Goal: Transaction & Acquisition: Book appointment/travel/reservation

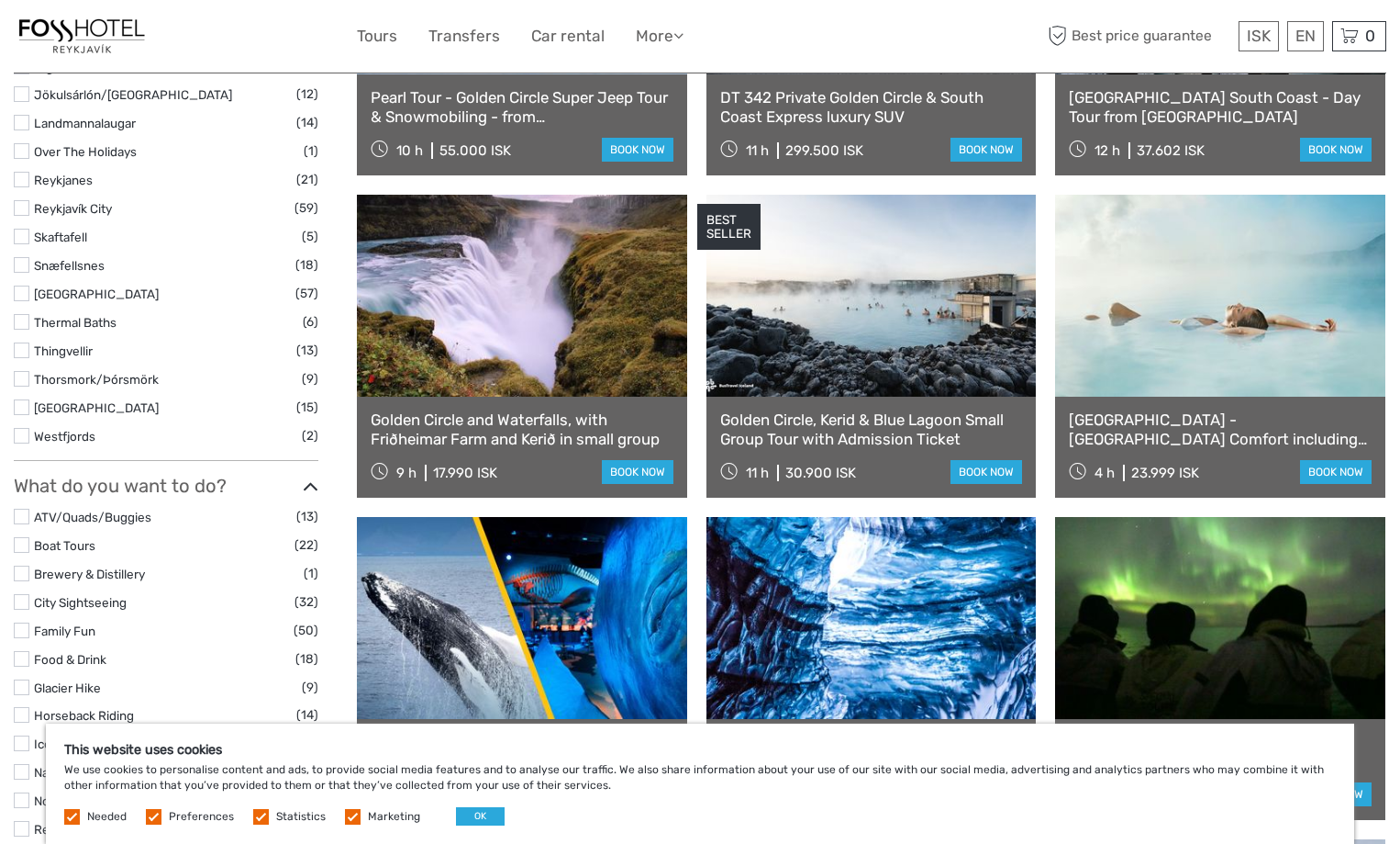
scroll to position [1101, 0]
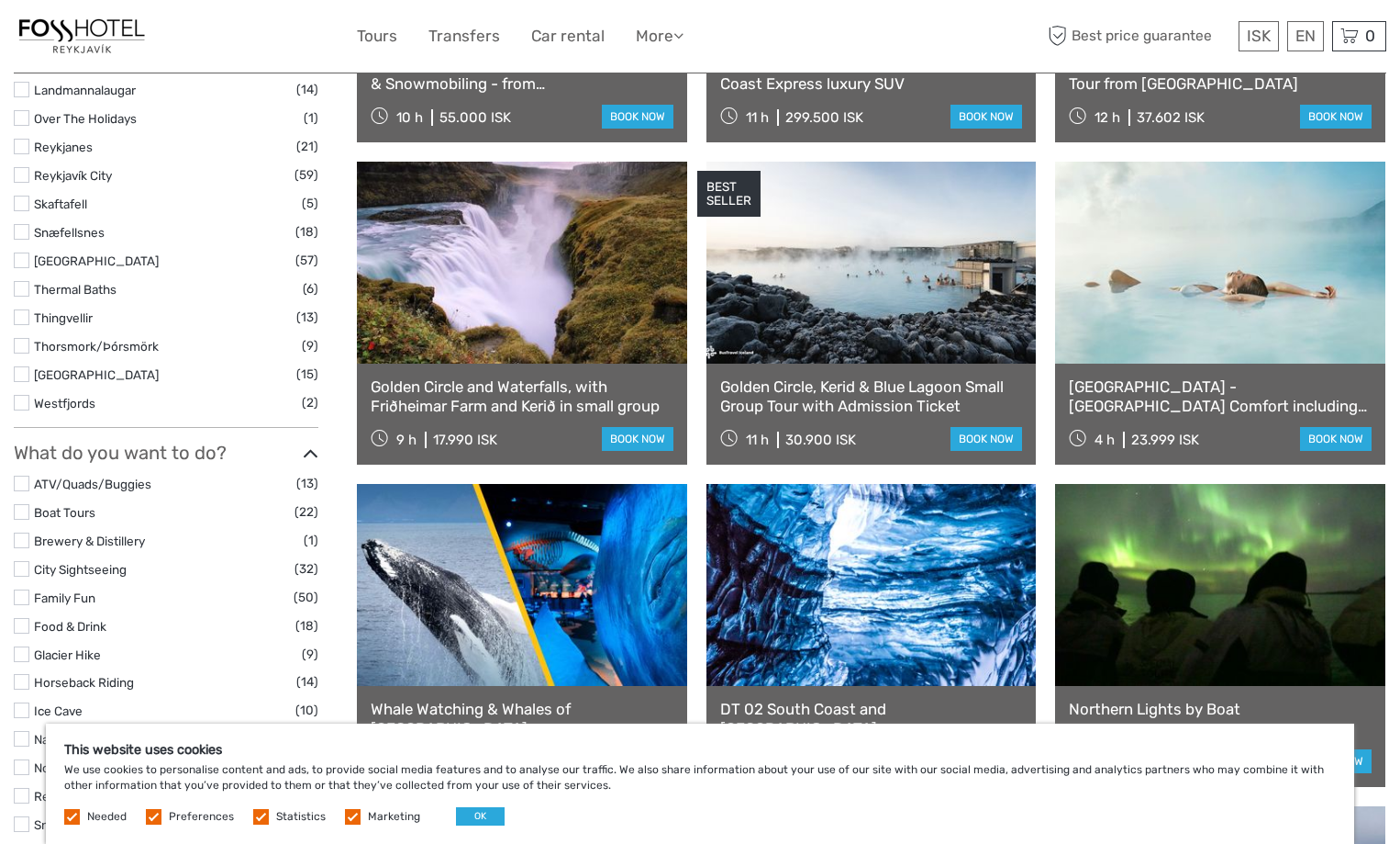
click at [1197, 399] on link "[GEOGRAPHIC_DATA] - [GEOGRAPHIC_DATA] Comfort including admission" at bounding box center [1220, 396] width 303 height 37
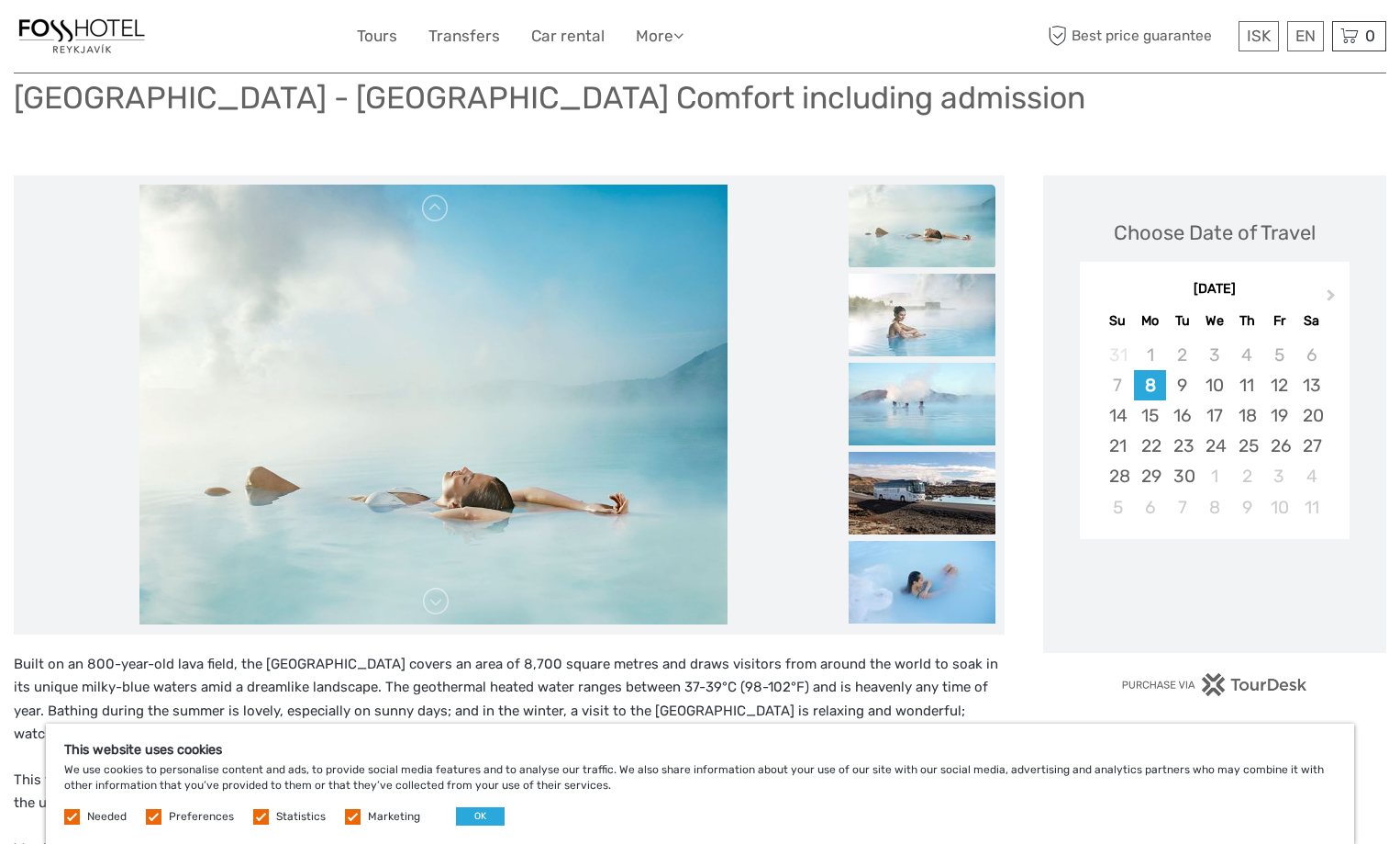
scroll to position [275, 0]
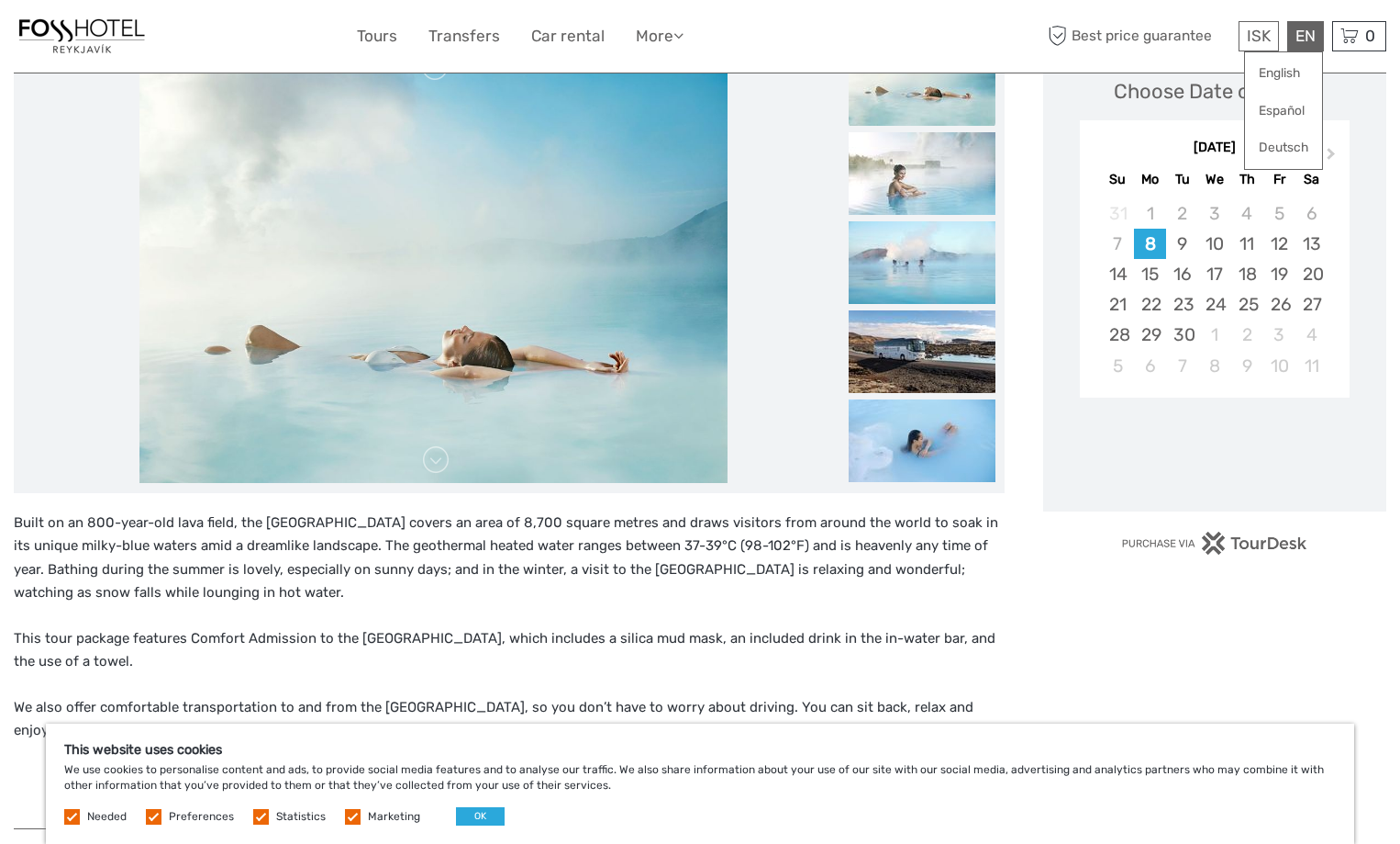
click at [1300, 36] on div "EN English Español Deutsch" at bounding box center [1305, 36] width 36 height 30
click at [1297, 68] on link "English" at bounding box center [1283, 73] width 77 height 33
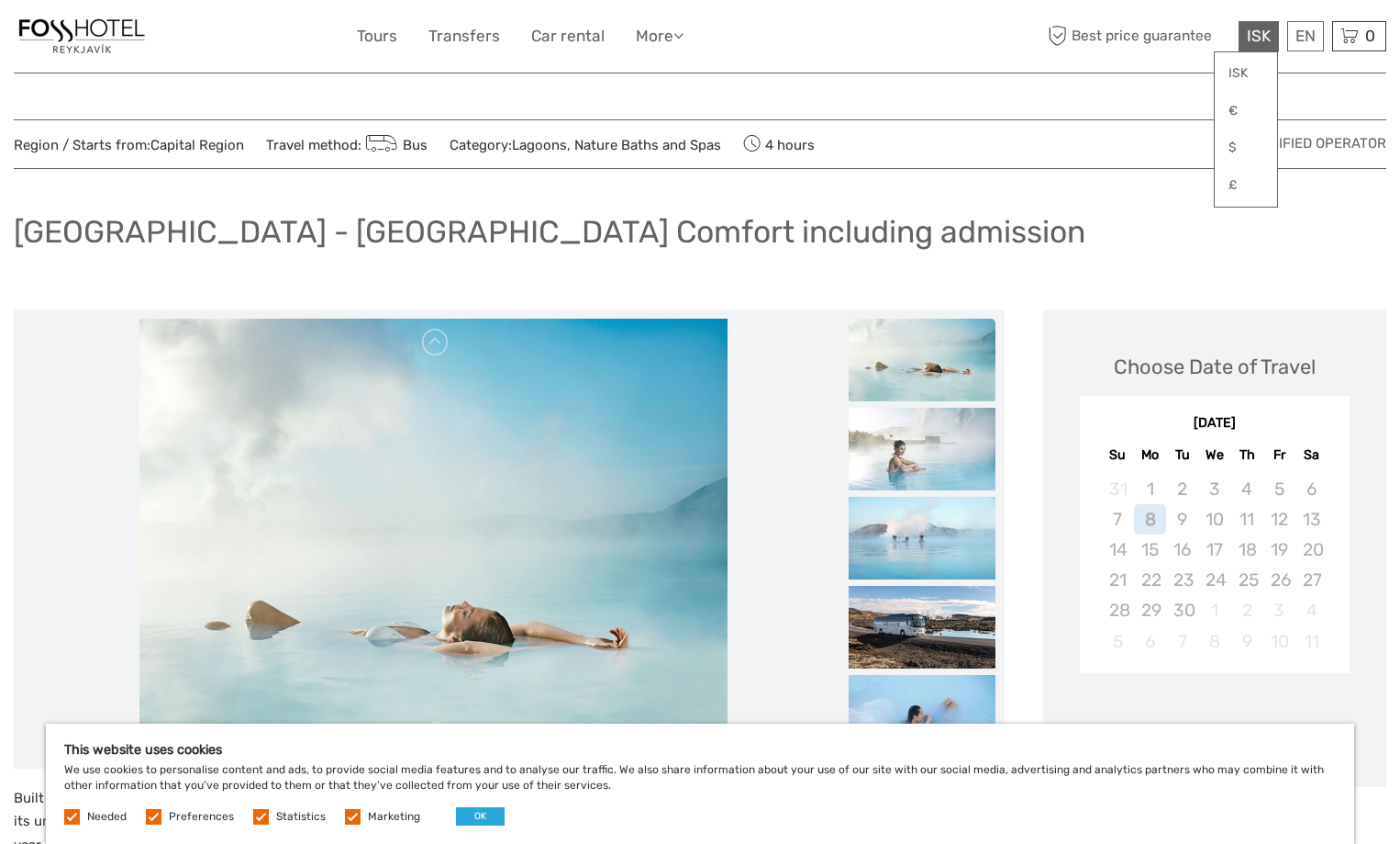
click at [1247, 36] on span "ISK" at bounding box center [1259, 36] width 24 height 19
click at [1239, 149] on link "$" at bounding box center [1245, 147] width 62 height 33
click at [1235, 145] on link "$" at bounding box center [1245, 147] width 62 height 33
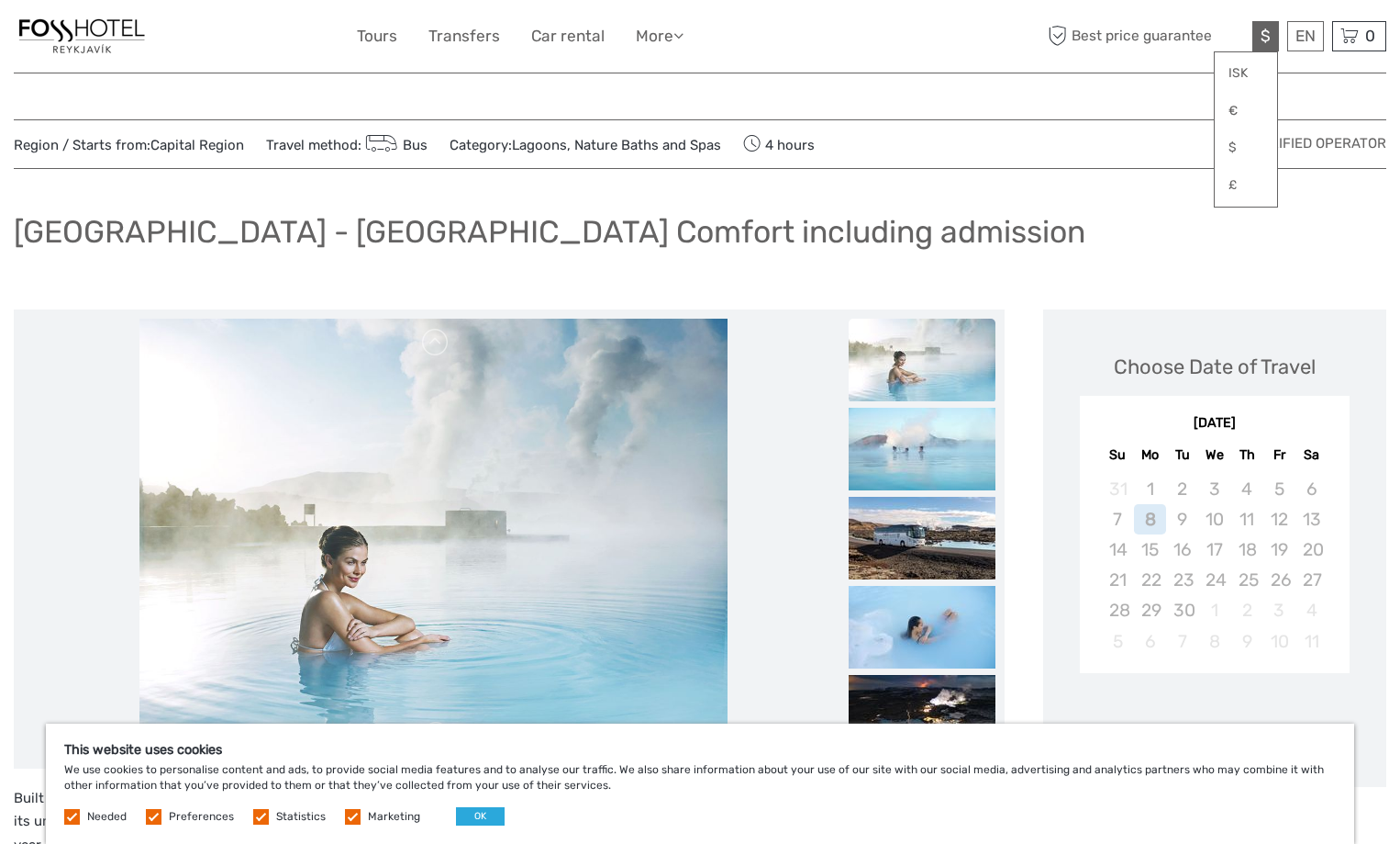
click at [1077, 220] on div "[GEOGRAPHIC_DATA] - [GEOGRAPHIC_DATA] Comfort including admission" at bounding box center [700, 240] width 1373 height 67
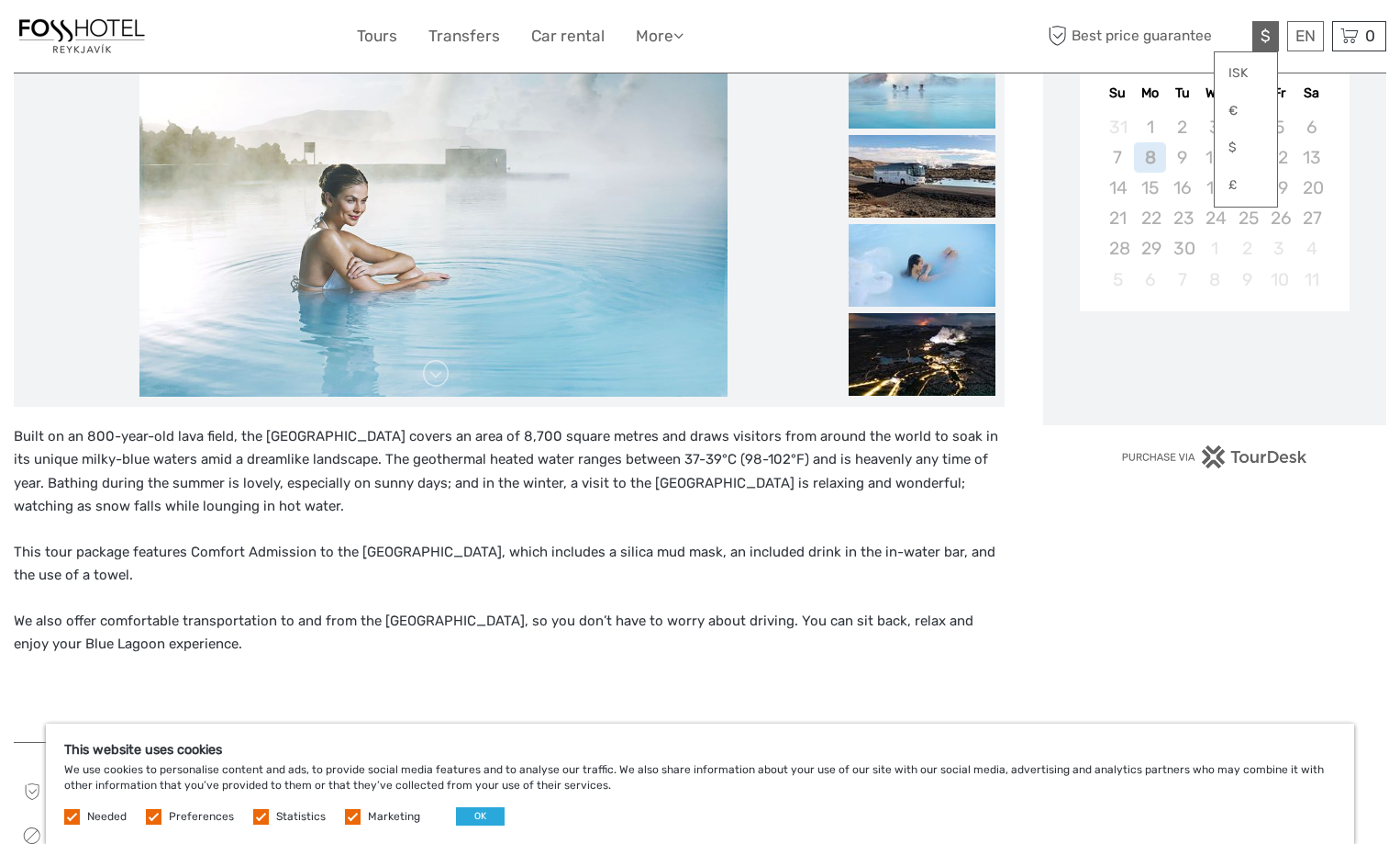
scroll to position [184, 0]
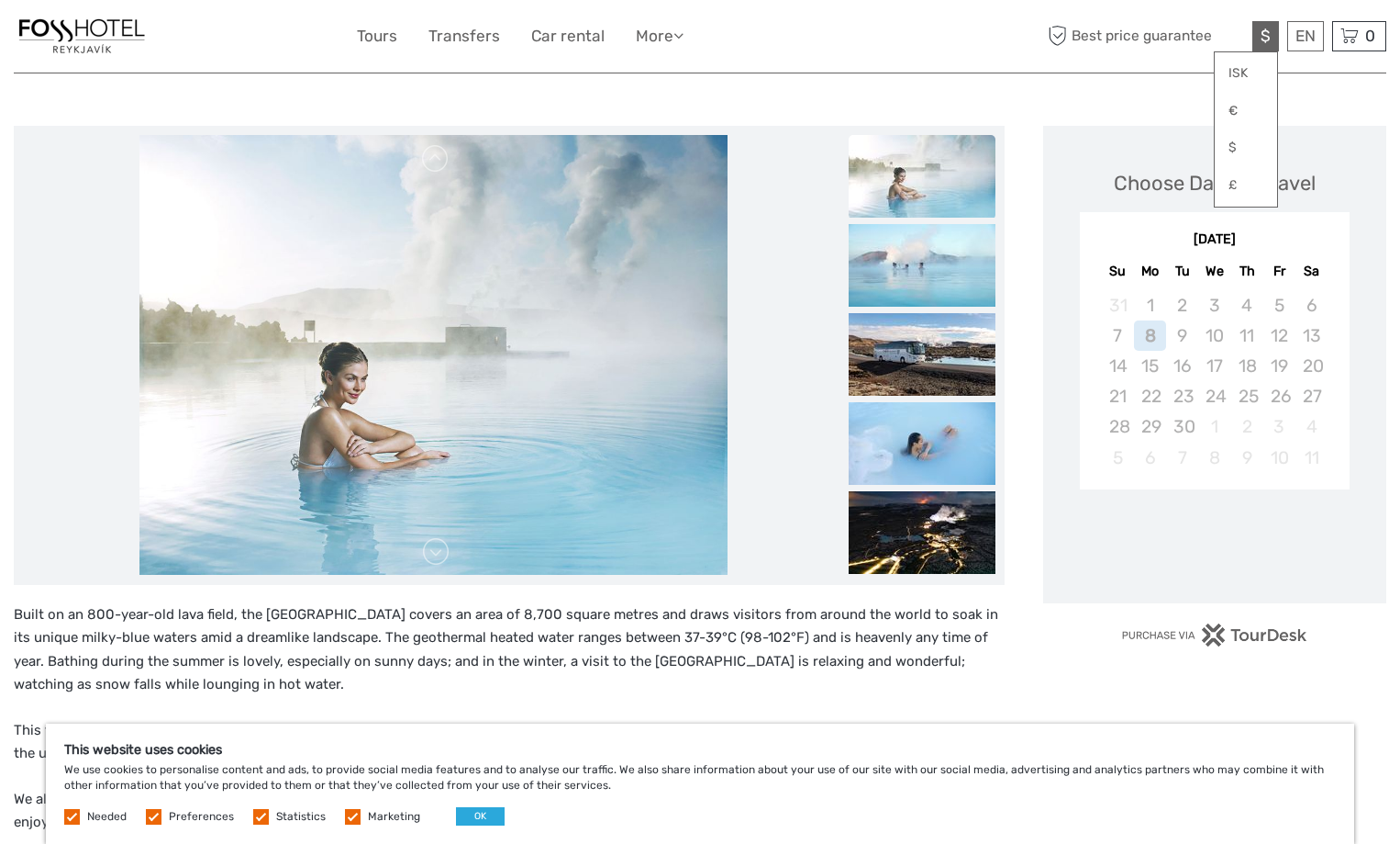
click at [1322, 174] on div "Choose Date of Travel September 2025 Su Mo Tu We Th Fr Sa 31 1 2 3 4 5 6 7 8 9 …" at bounding box center [1215, 323] width 307 height 356
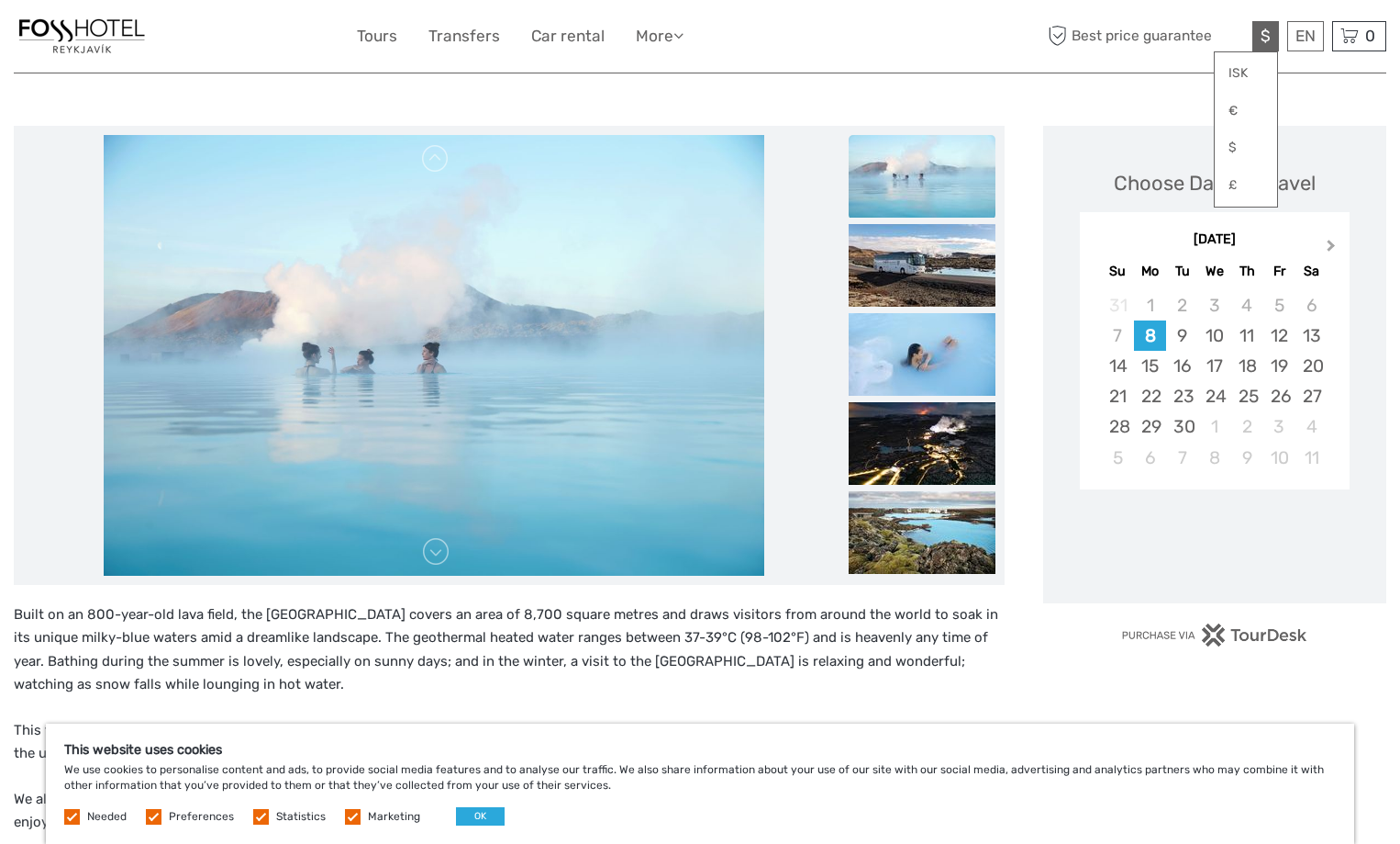
click at [1331, 245] on span "Next Month" at bounding box center [1331, 249] width 0 height 27
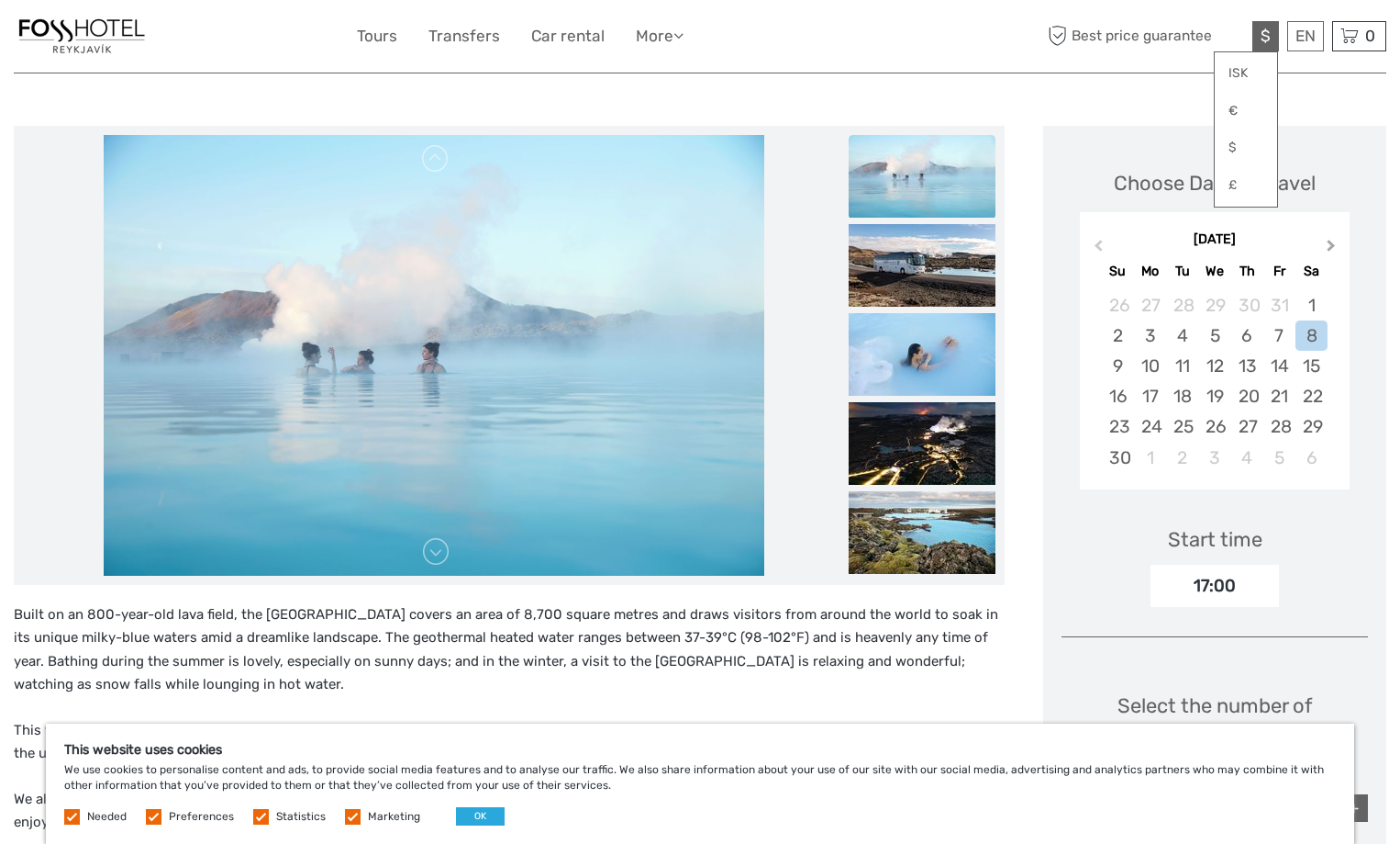
click at [1331, 245] on span "Next Month" at bounding box center [1331, 249] width 0 height 27
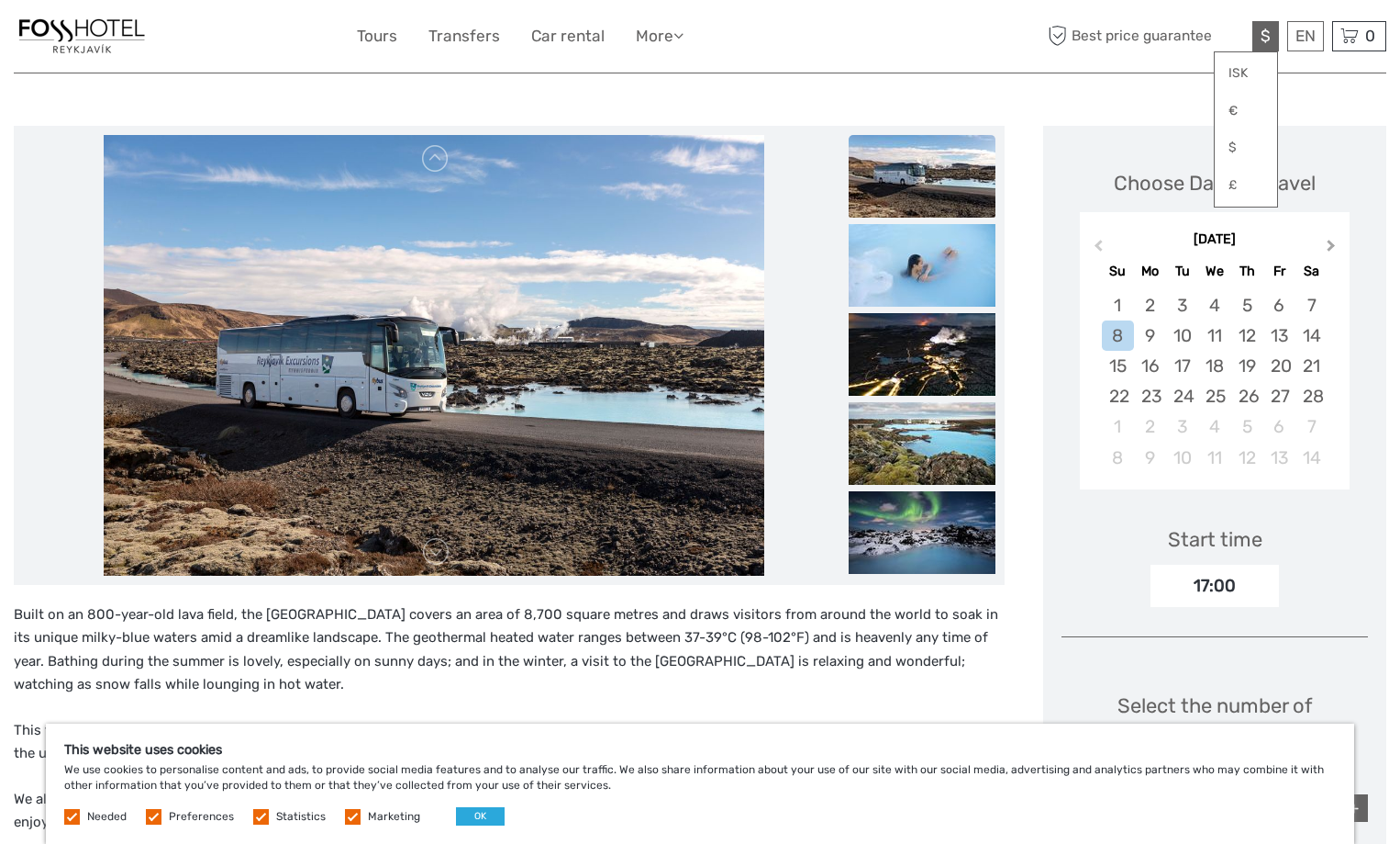
click at [1331, 245] on span "Next Month" at bounding box center [1331, 249] width 0 height 27
click at [1123, 337] on div "5" at bounding box center [1118, 336] width 32 height 30
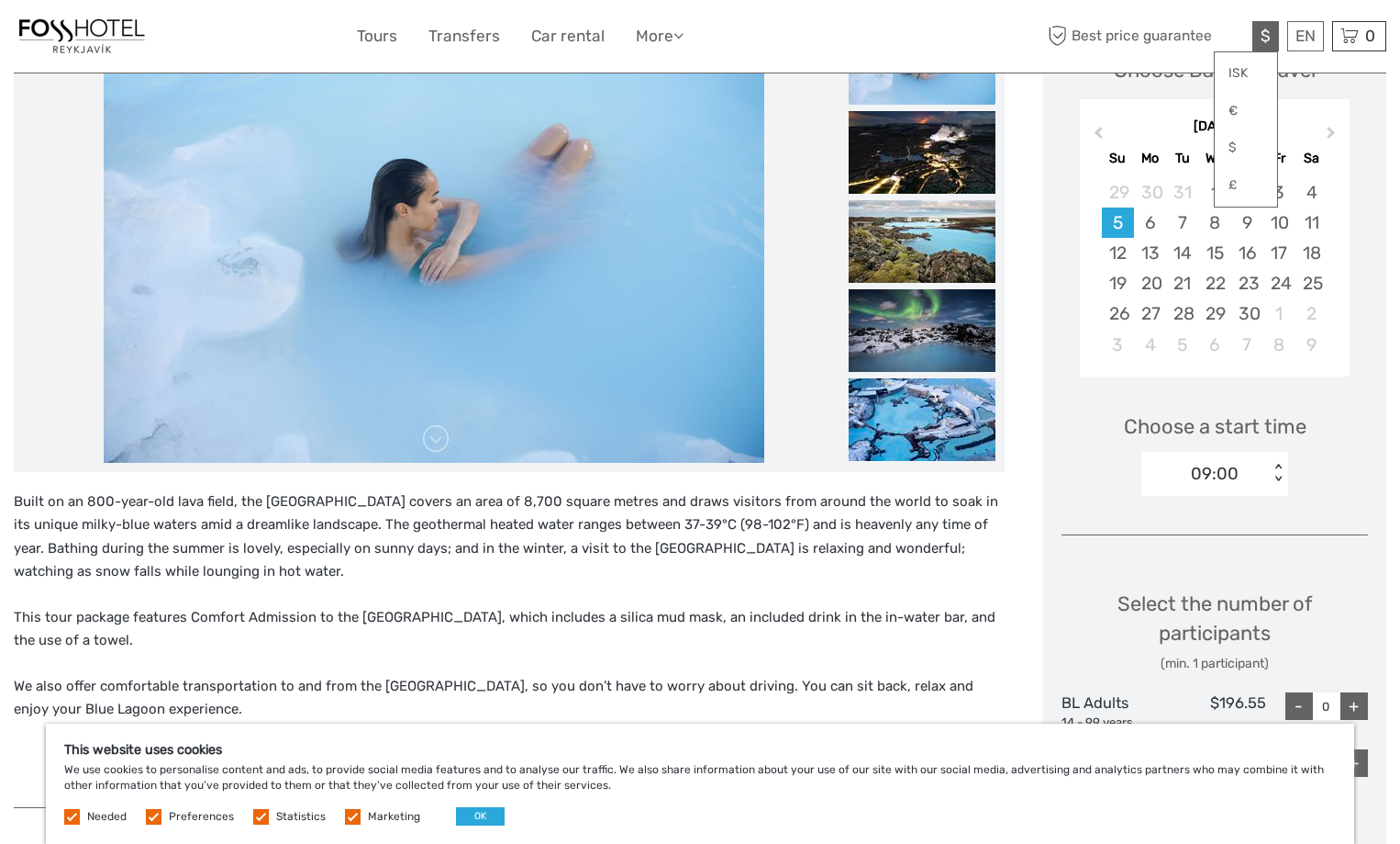
scroll to position [459, 0]
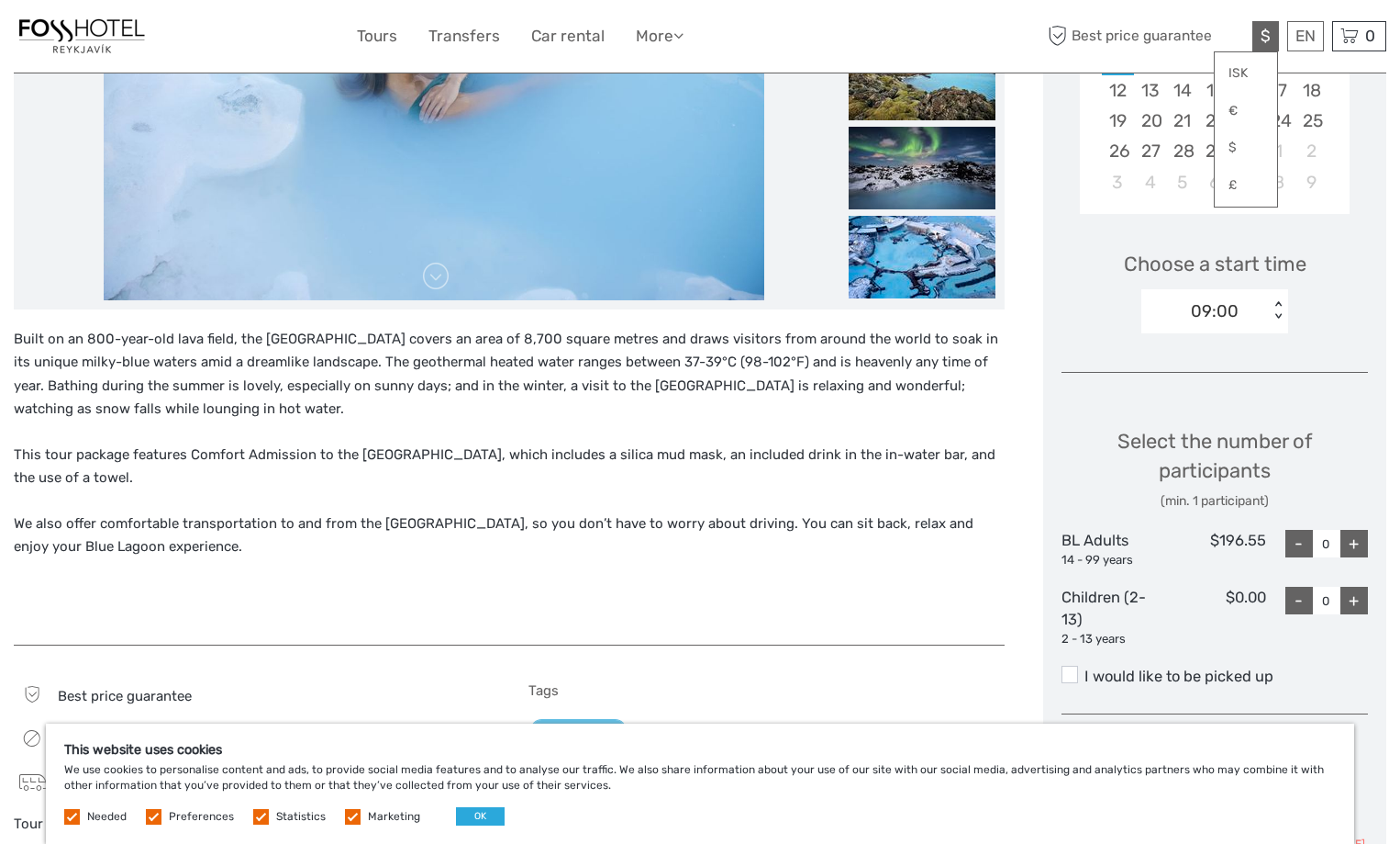
click at [1358, 541] on div "+" at bounding box center [1354, 544] width 28 height 28
type input "1"
click at [1361, 599] on div "+" at bounding box center [1354, 601] width 28 height 28
type input "1"
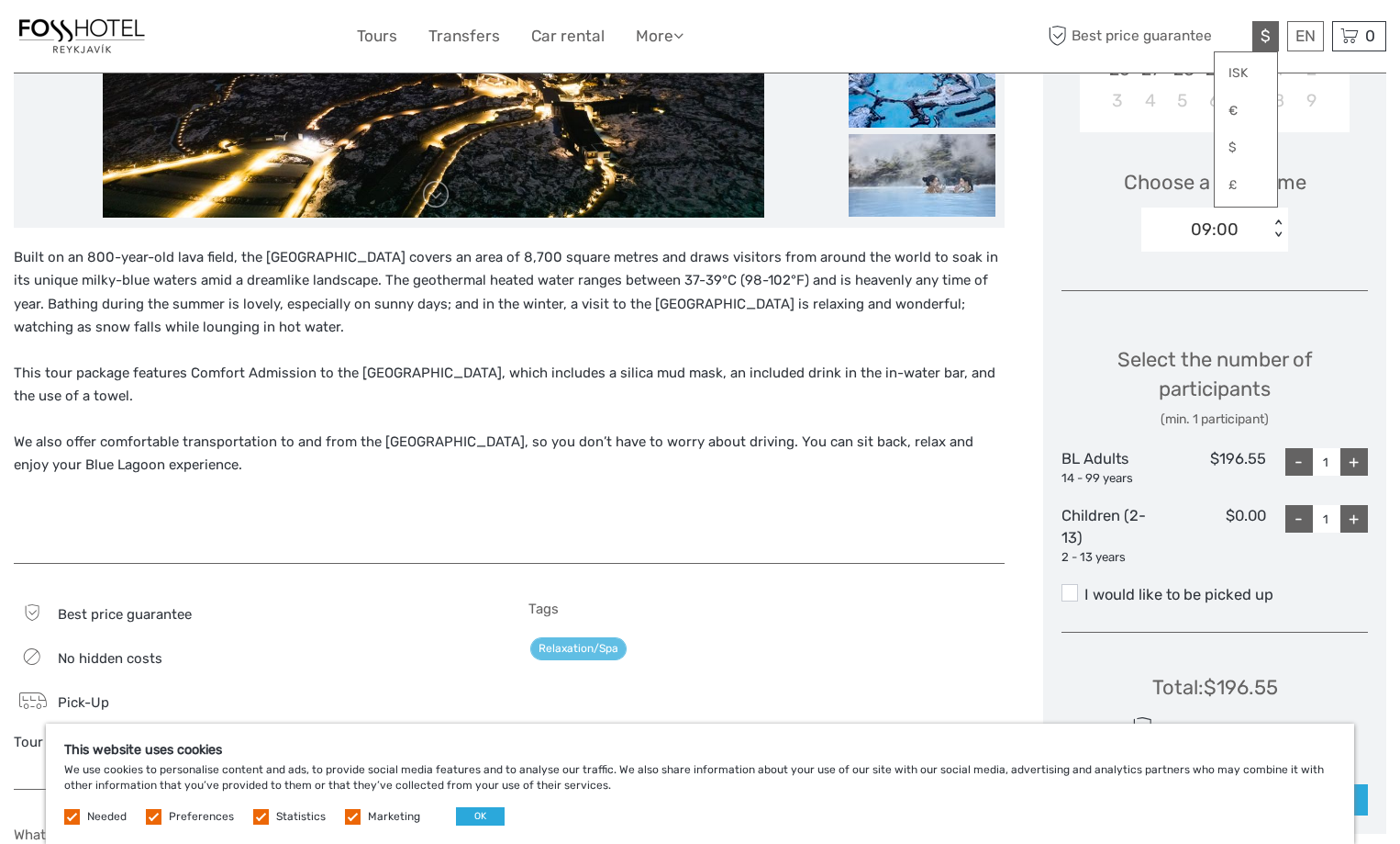
scroll to position [643, 0]
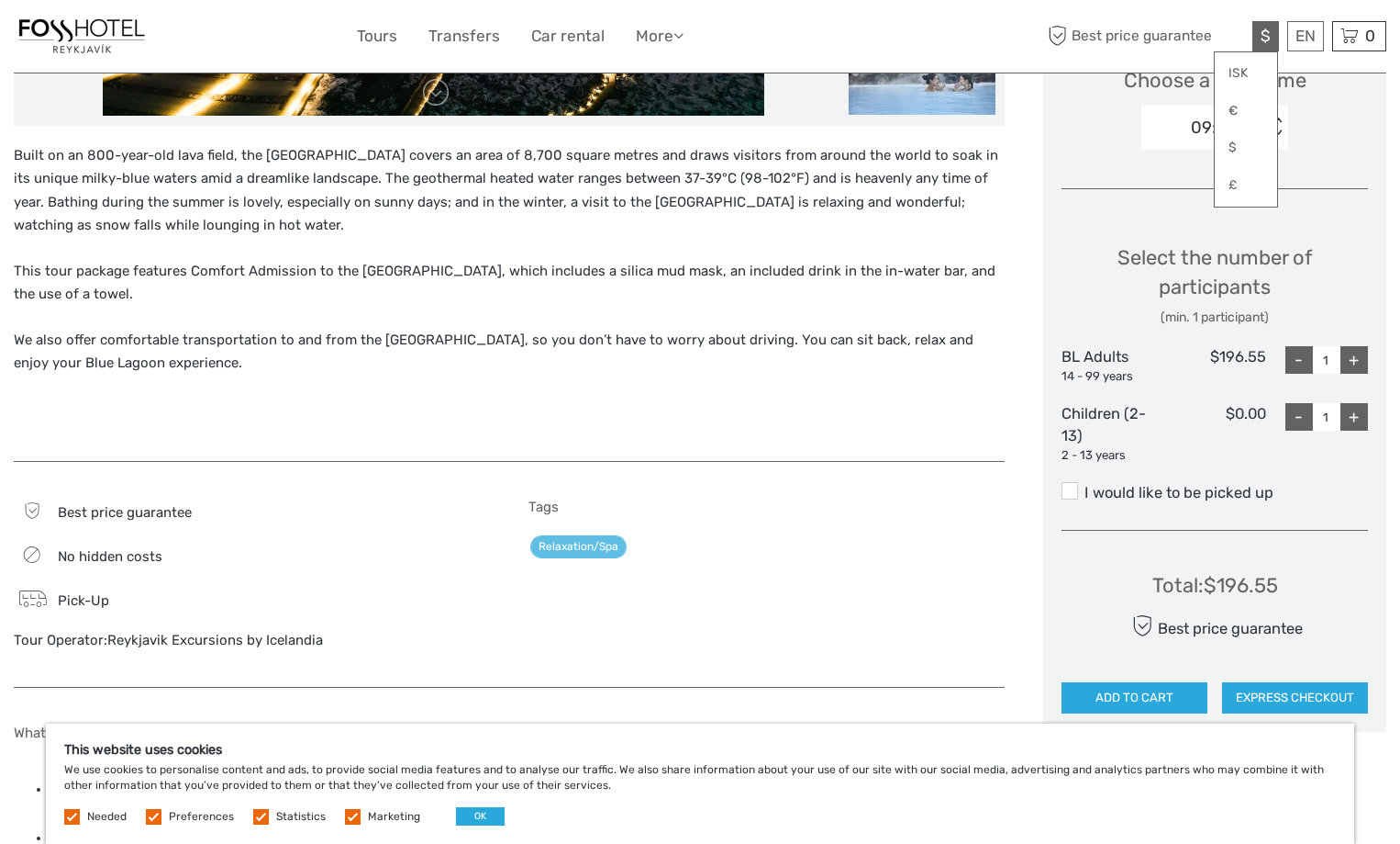
click at [1078, 497] on label "I would like to be picked up" at bounding box center [1215, 493] width 307 height 22
click at [1085, 486] on input "I would like to be picked up" at bounding box center [1085, 486] width 0 height 0
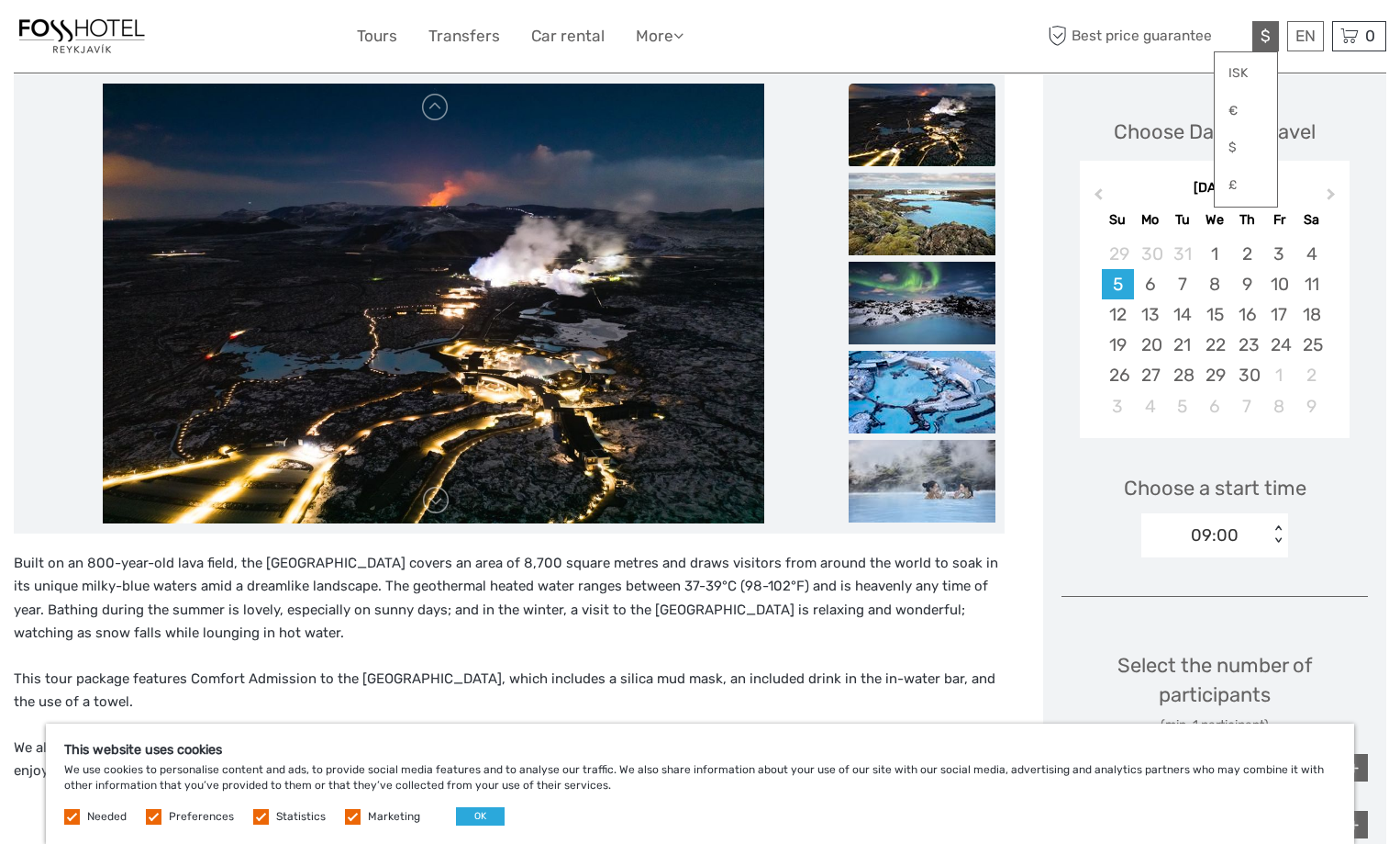
scroll to position [184, 0]
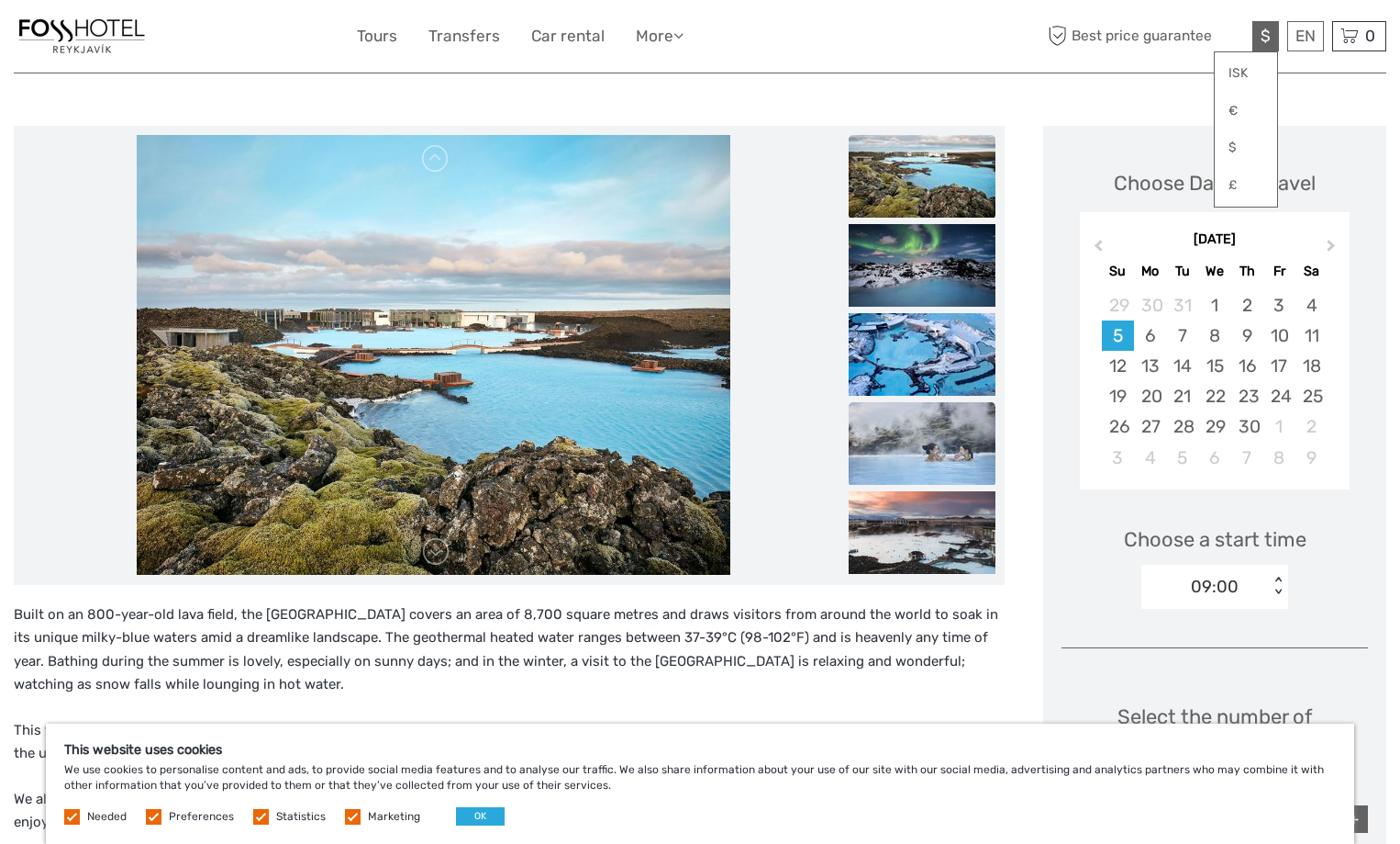
click at [962, 430] on img at bounding box center [923, 443] width 147 height 83
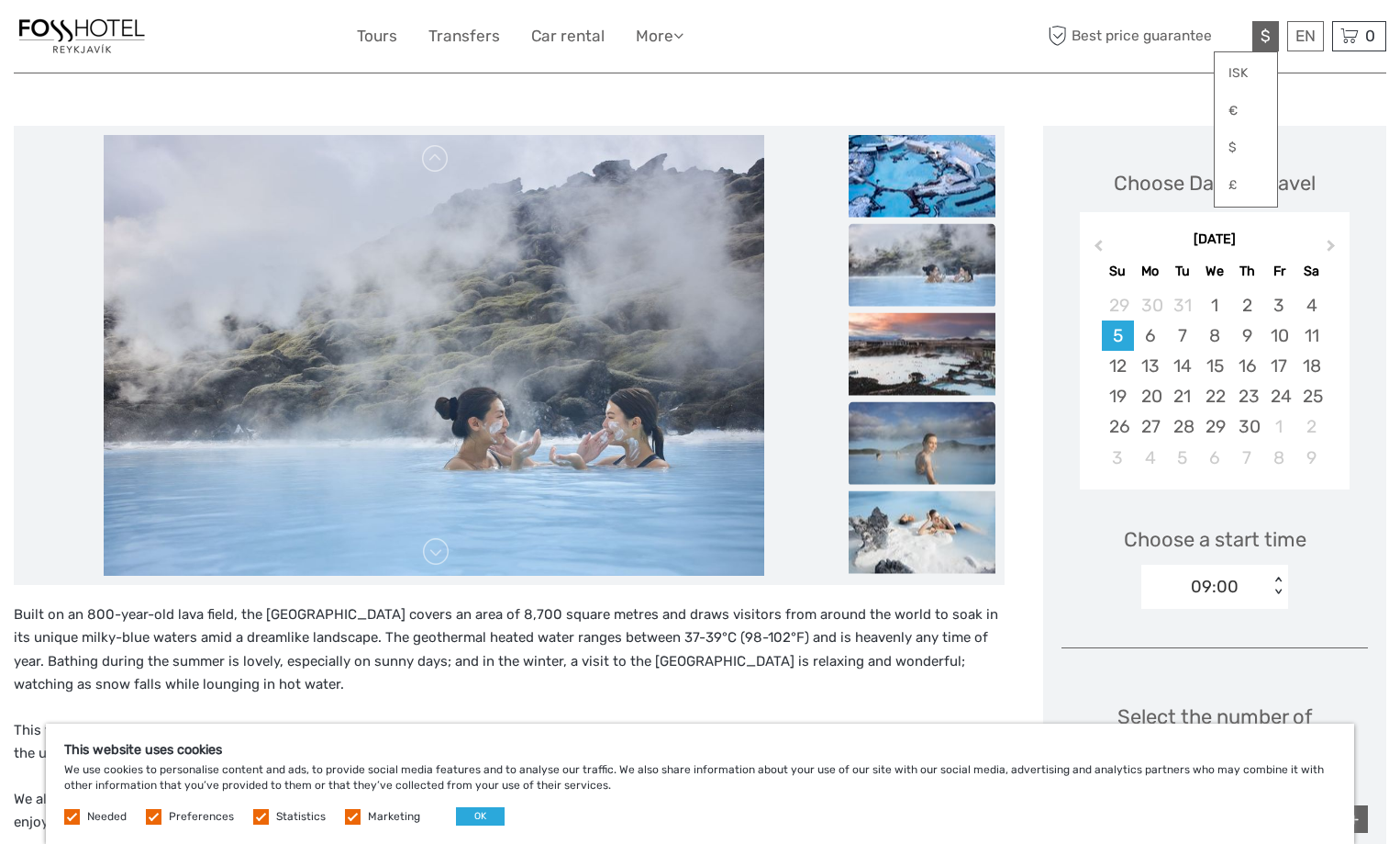
click at [947, 470] on img at bounding box center [923, 442] width 147 height 83
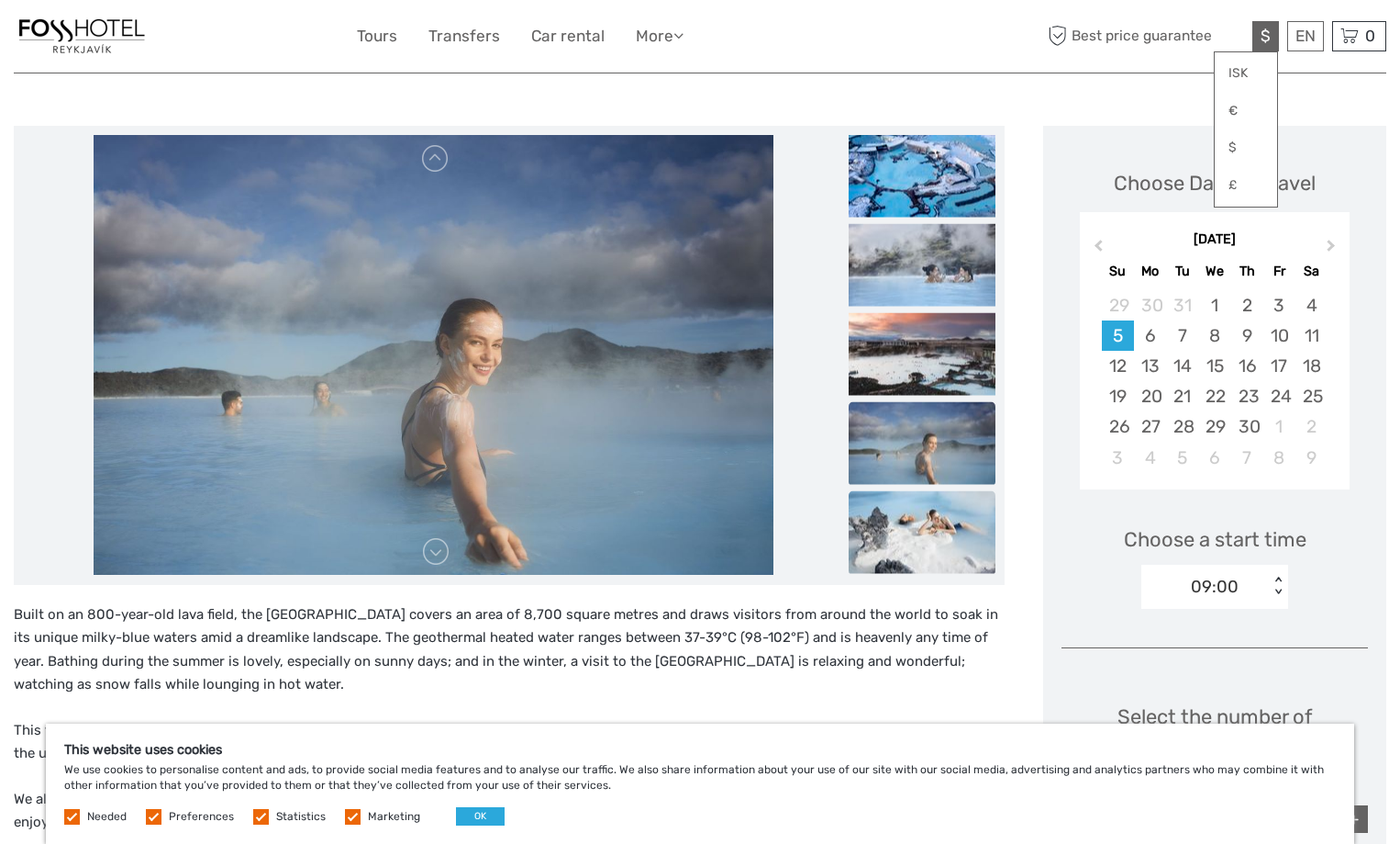
click at [946, 521] on img at bounding box center [923, 532] width 147 height 83
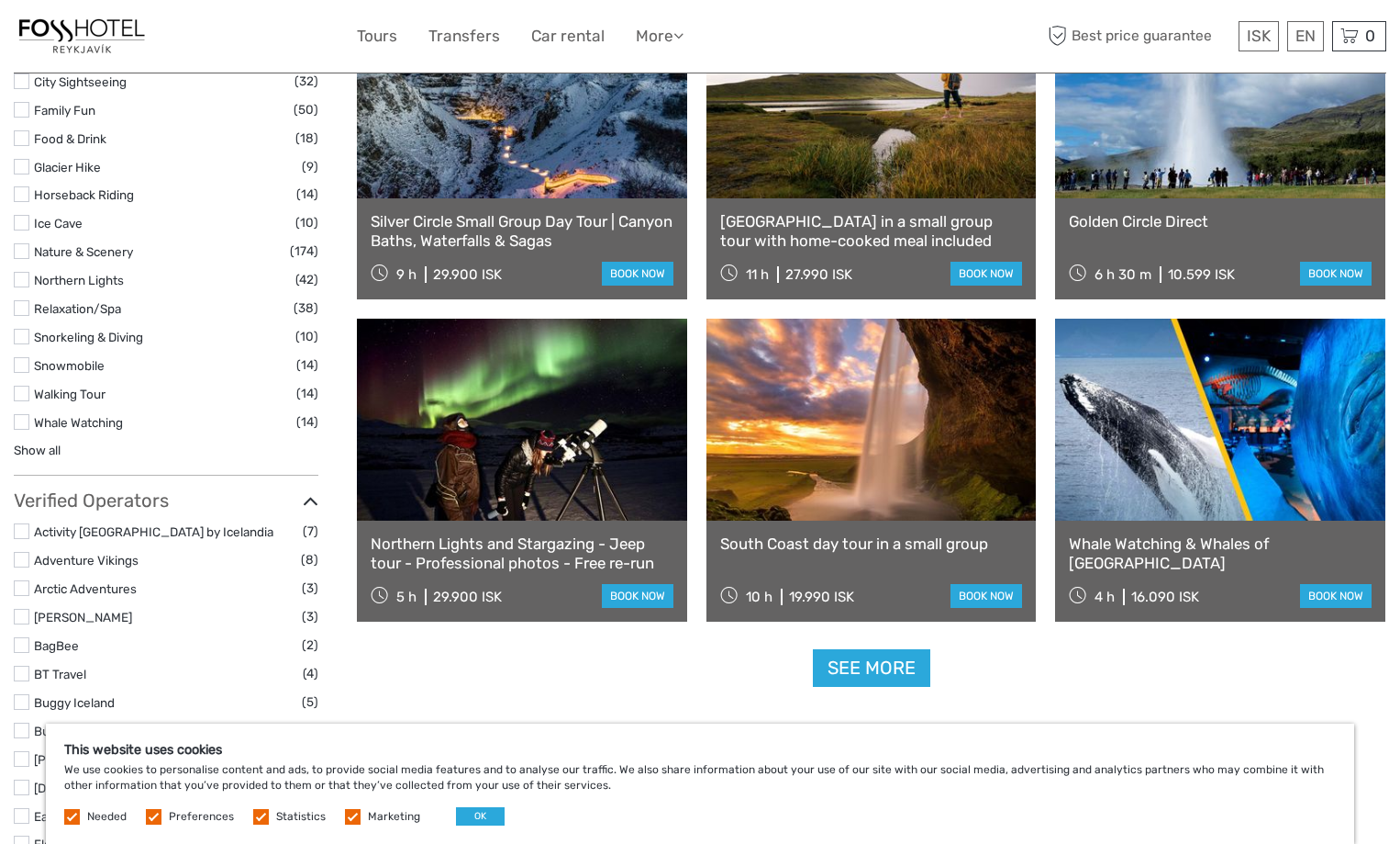
scroll to position [1773, 0]
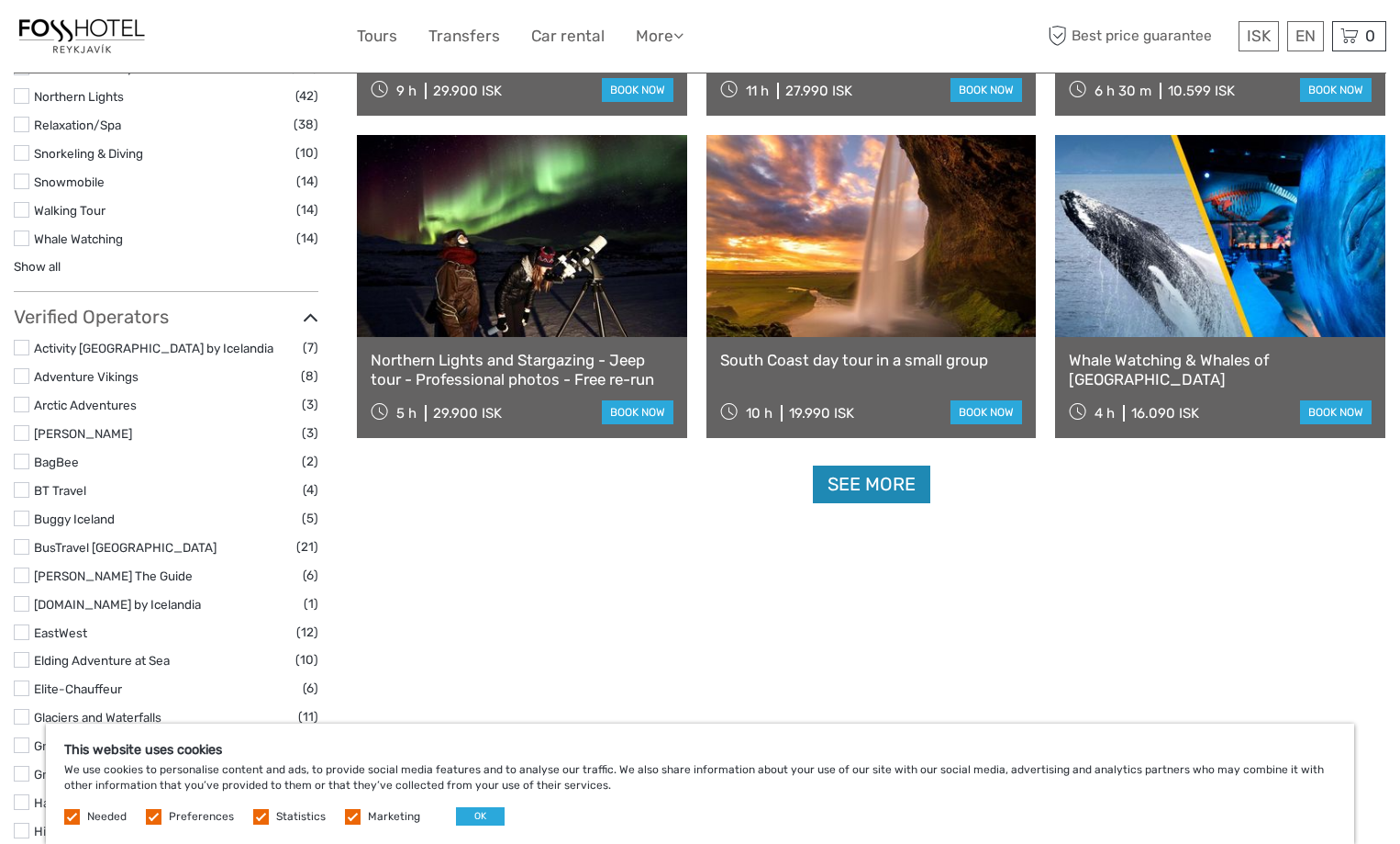
click at [865, 481] on link "See more" at bounding box center [872, 484] width 117 height 37
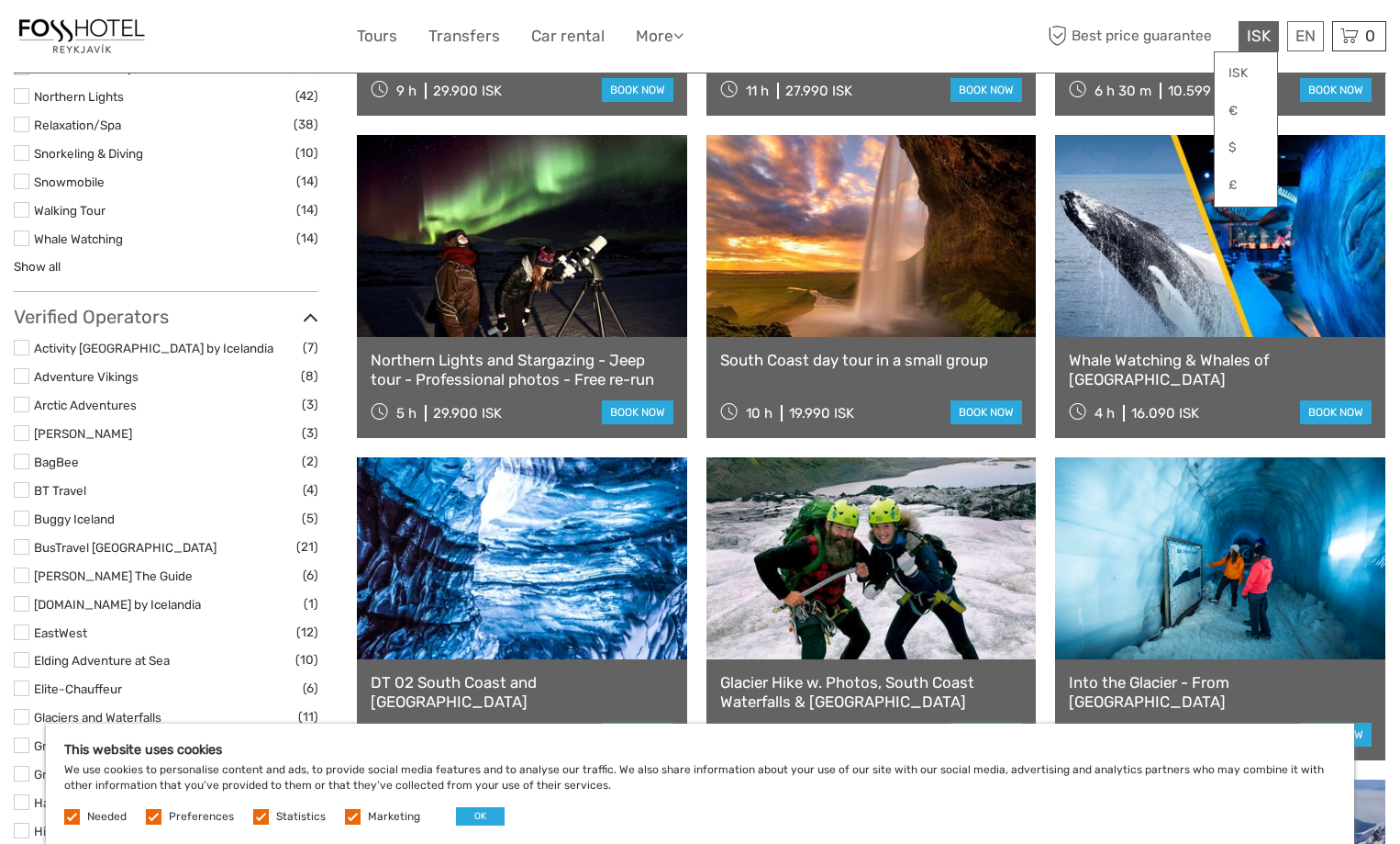
click at [1257, 40] on span "ISK" at bounding box center [1259, 36] width 24 height 19
click at [1240, 146] on link "$" at bounding box center [1245, 147] width 62 height 33
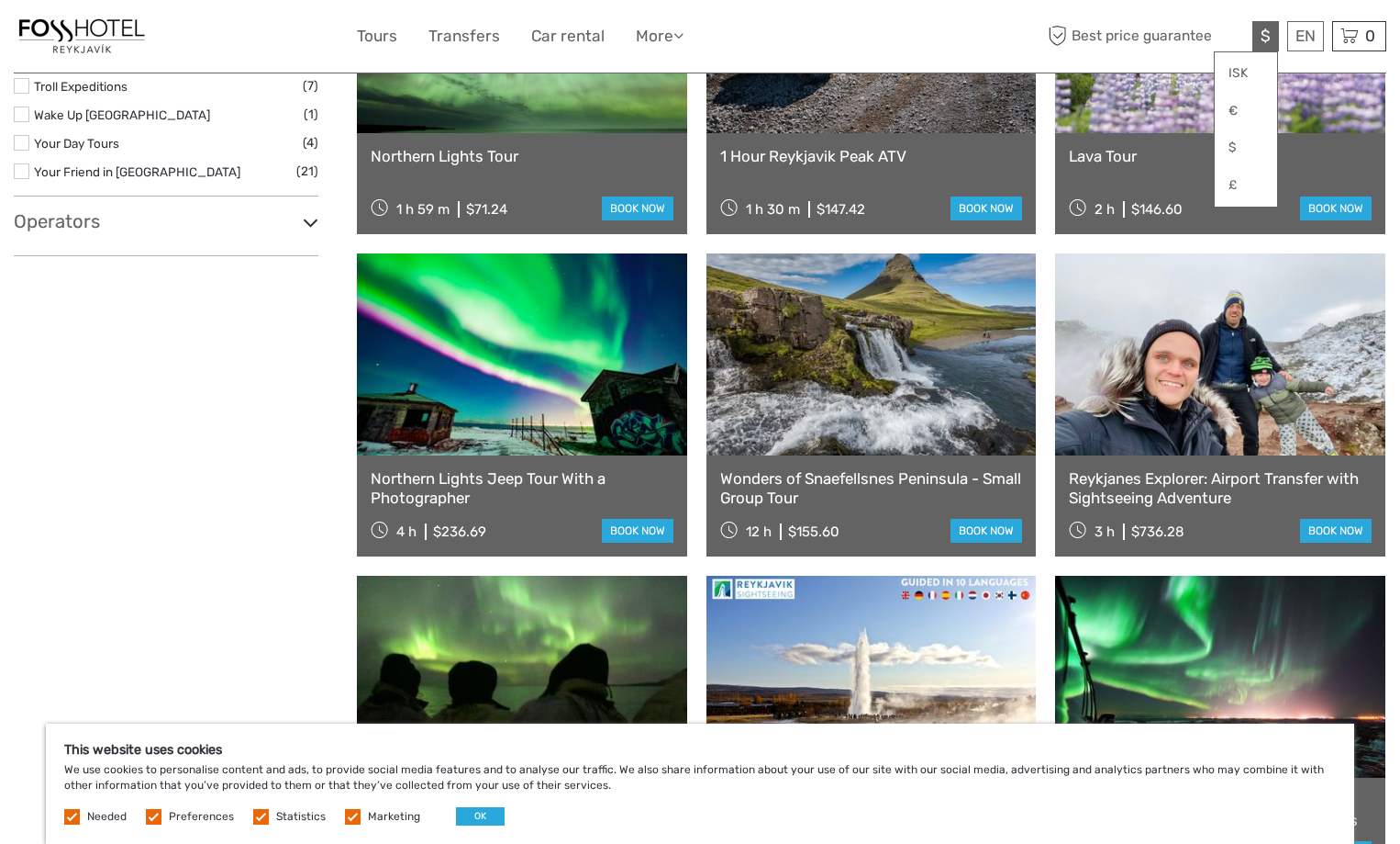
scroll to position [2967, 0]
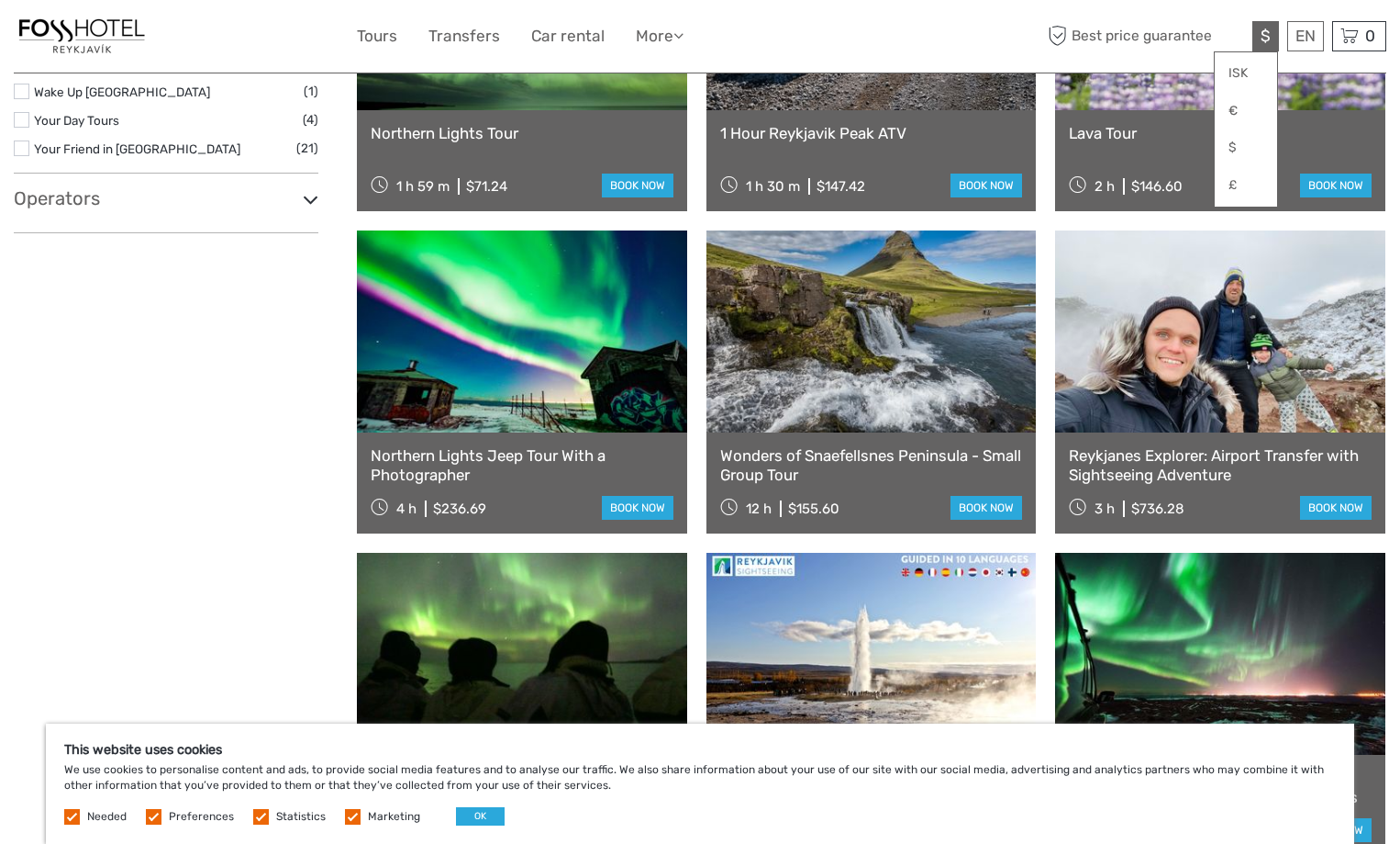
click at [311, 193] on icon at bounding box center [310, 200] width 16 height 25
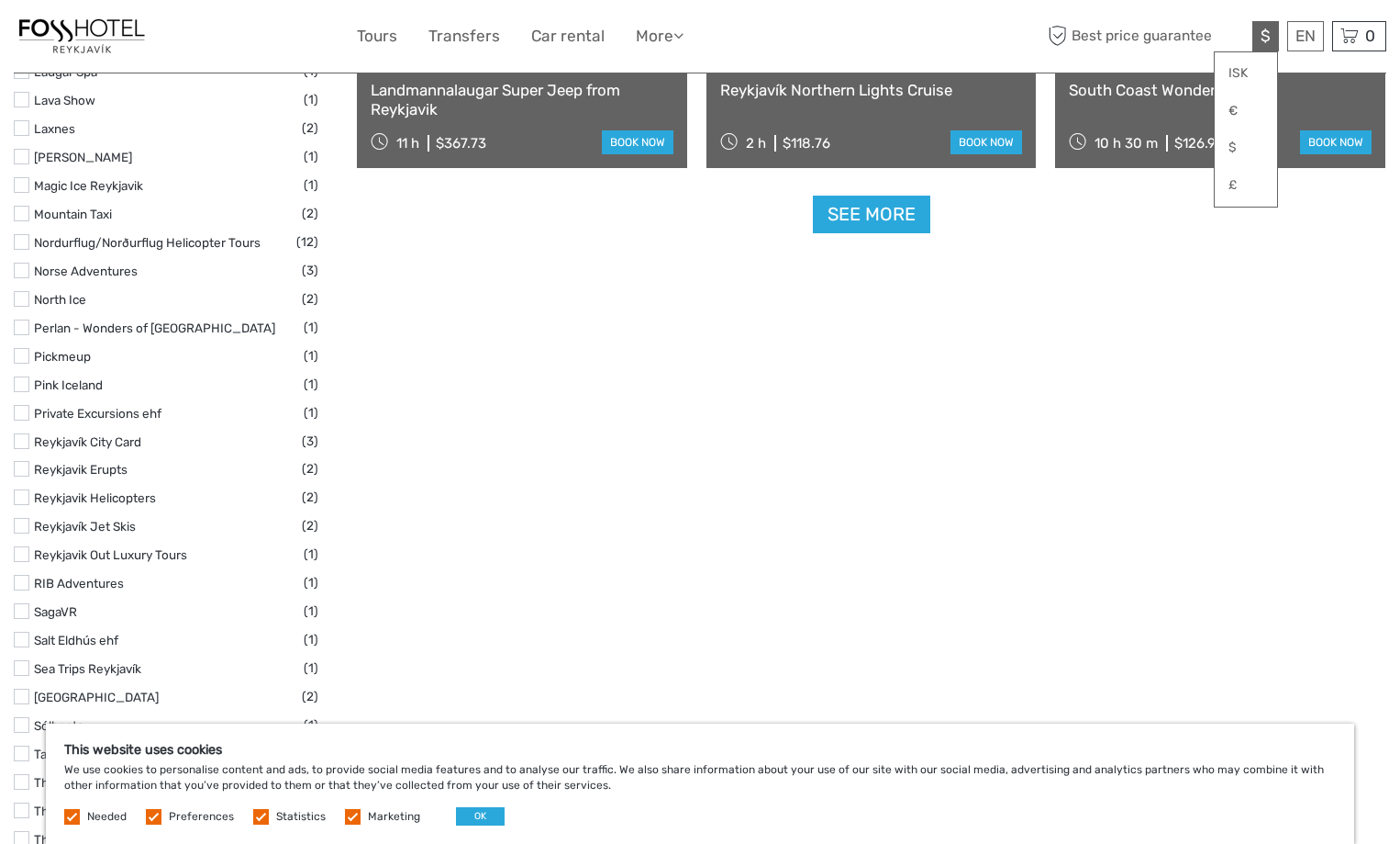
scroll to position [3701, 0]
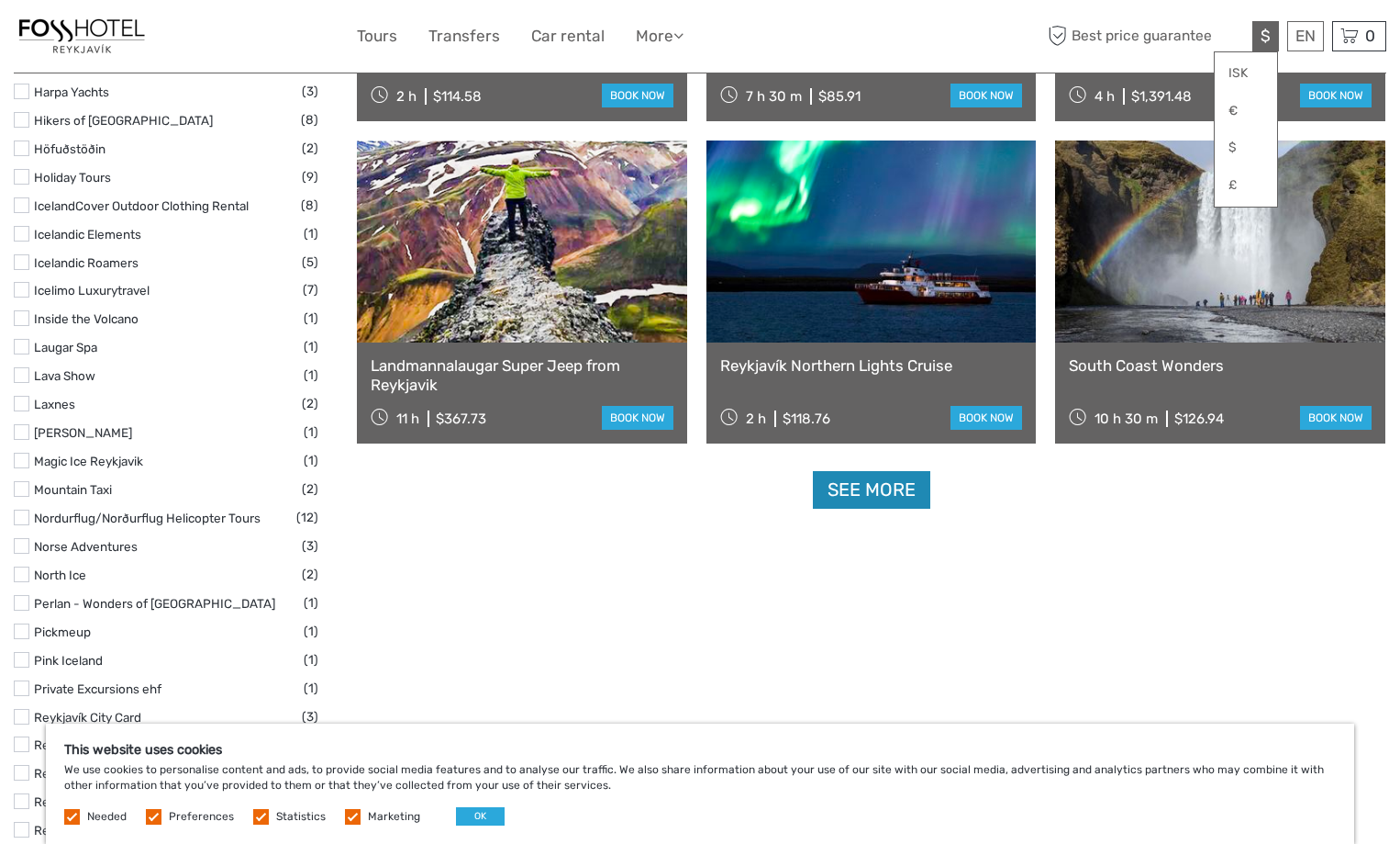
click at [878, 488] on link "See more" at bounding box center [872, 490] width 117 height 37
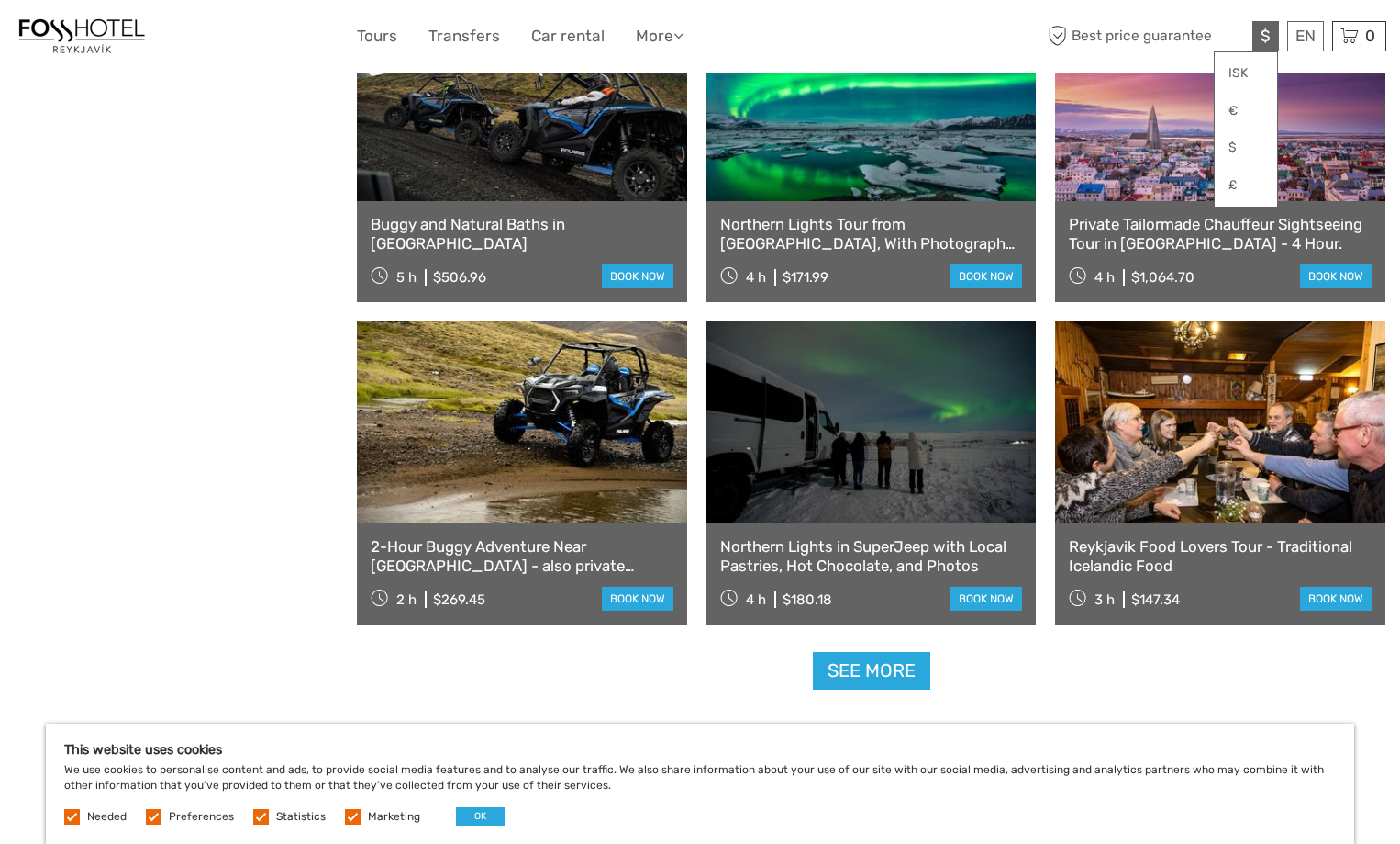
scroll to position [5629, 0]
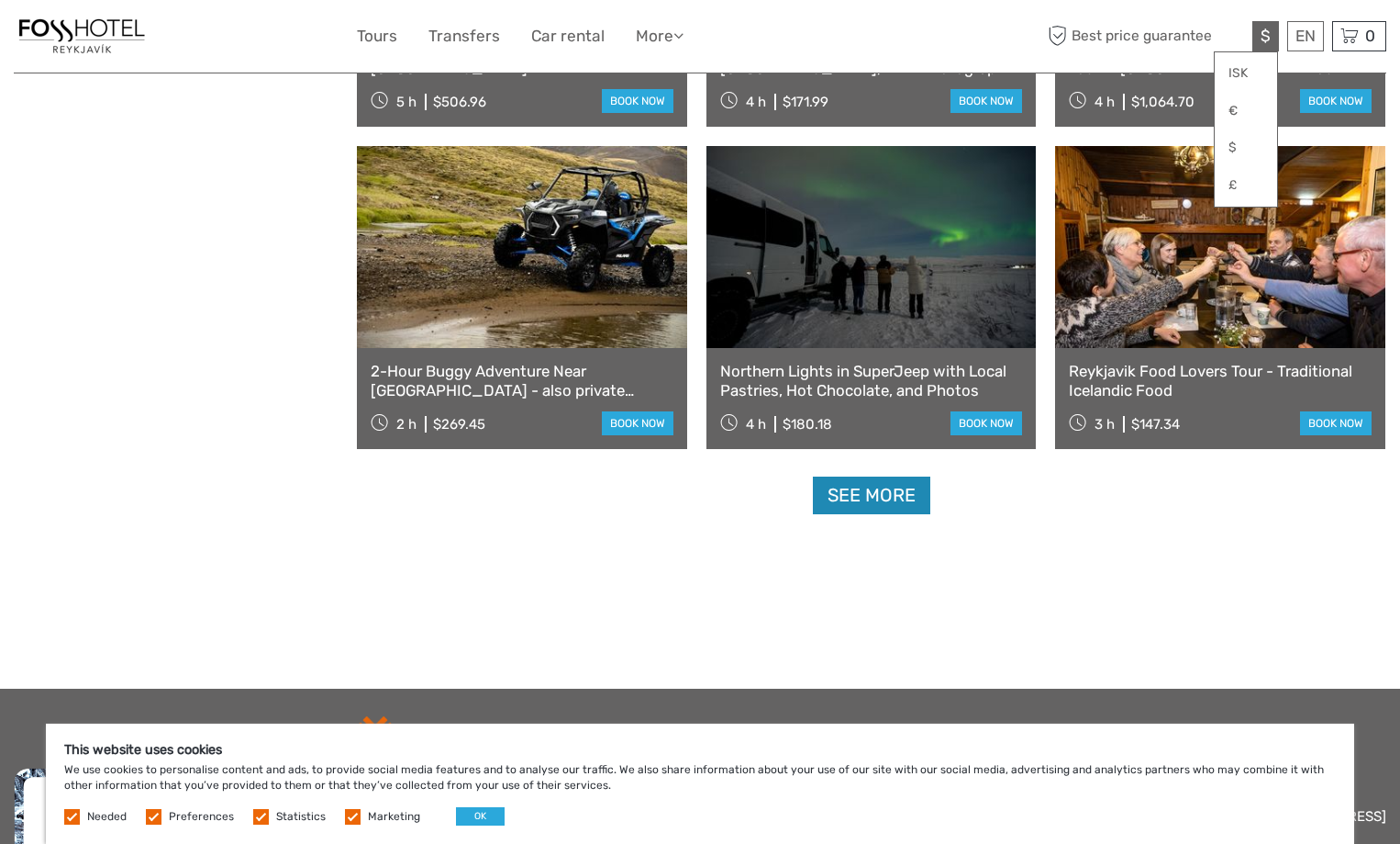
click at [860, 500] on link "See more" at bounding box center [872, 495] width 117 height 37
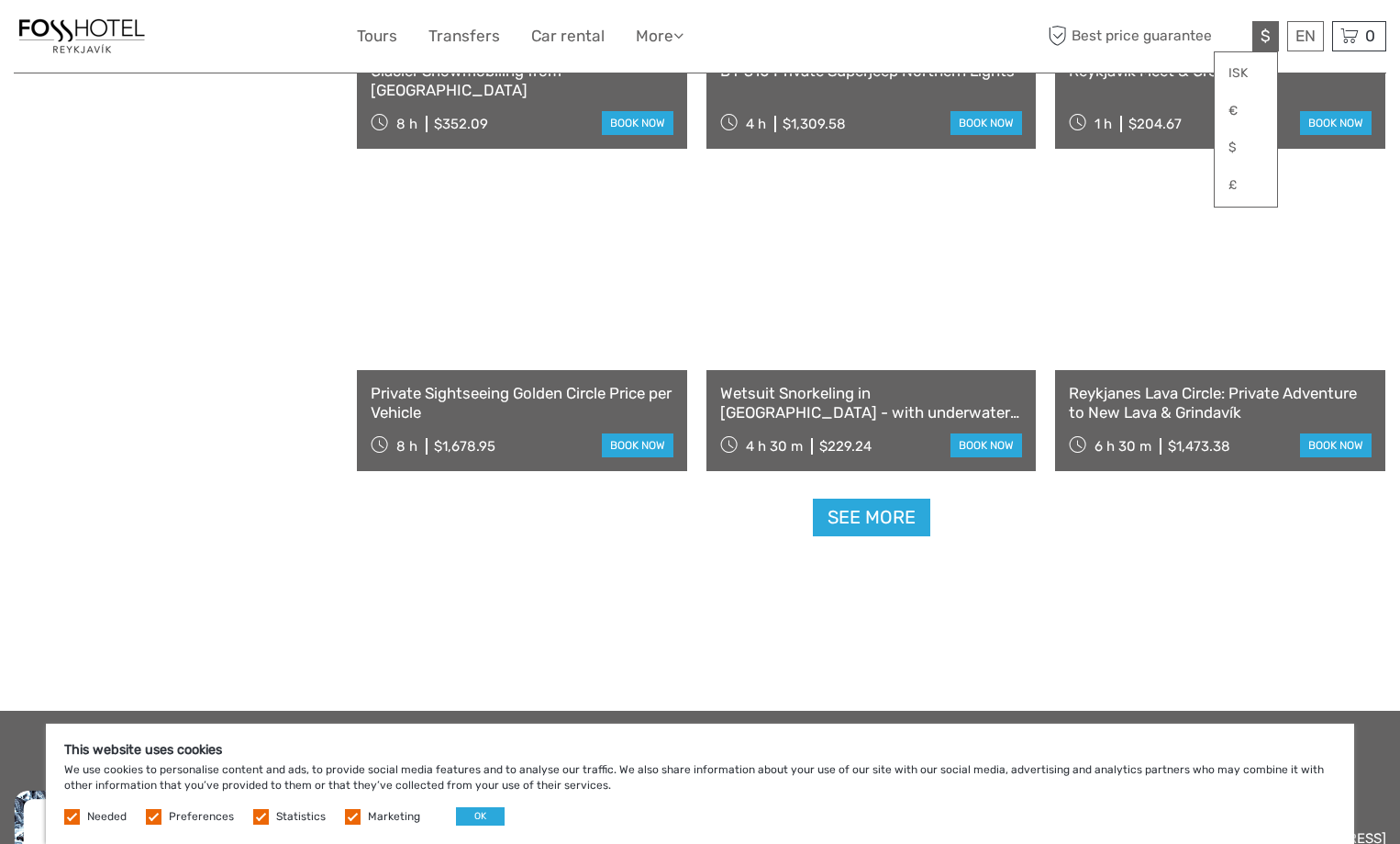
scroll to position [7557, 0]
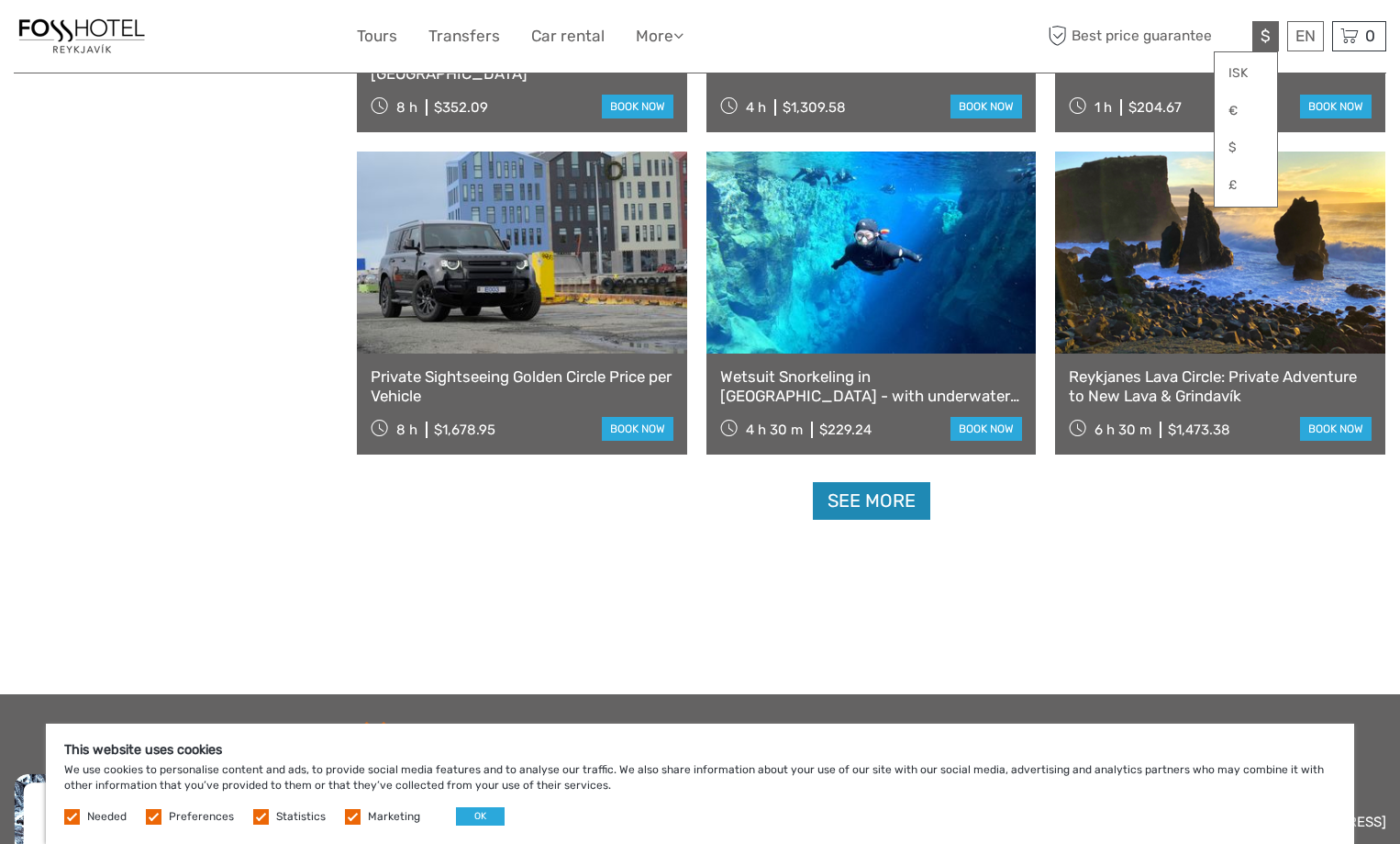
click at [856, 512] on link "See more" at bounding box center [872, 501] width 117 height 37
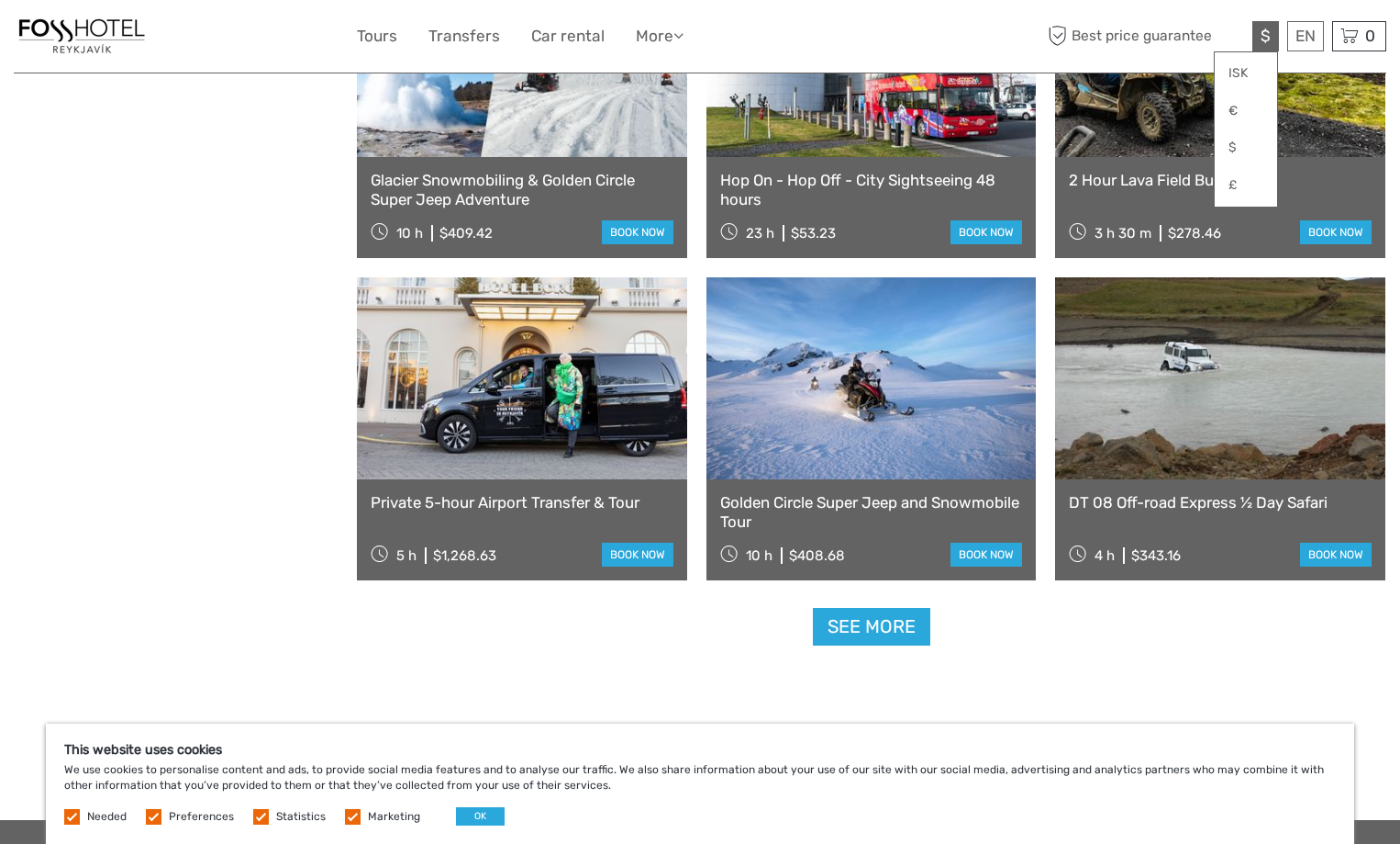
scroll to position [9393, 0]
